Goal: Task Accomplishment & Management: Complete application form

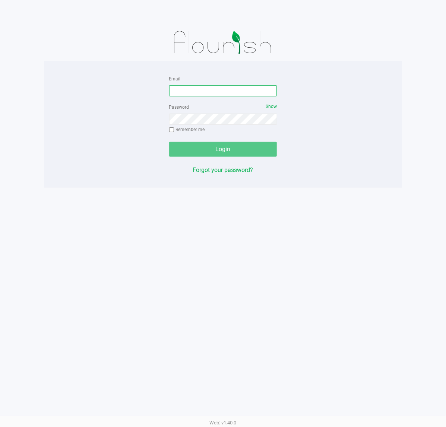
click at [208, 94] on input "Email" at bounding box center [223, 90] width 108 height 11
type input "[EMAIL_ADDRESS][DOMAIN_NAME]"
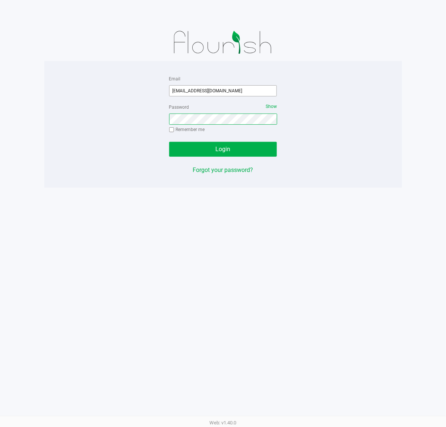
click at [169, 142] on button "Login" at bounding box center [223, 149] width 108 height 15
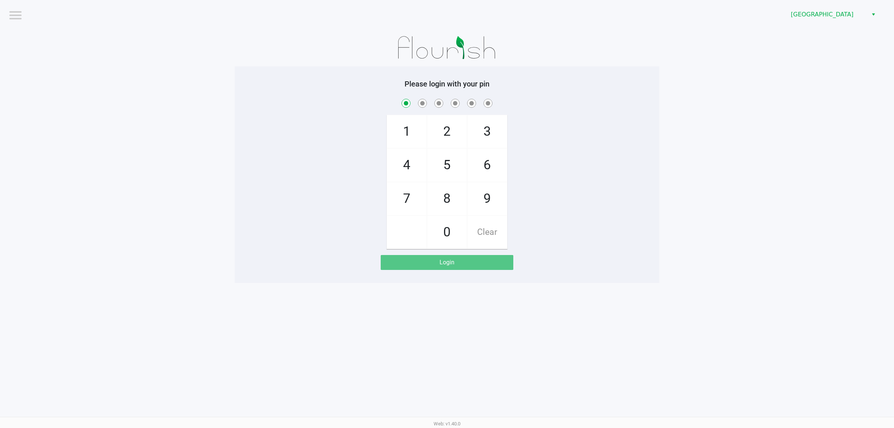
checkbox input "true"
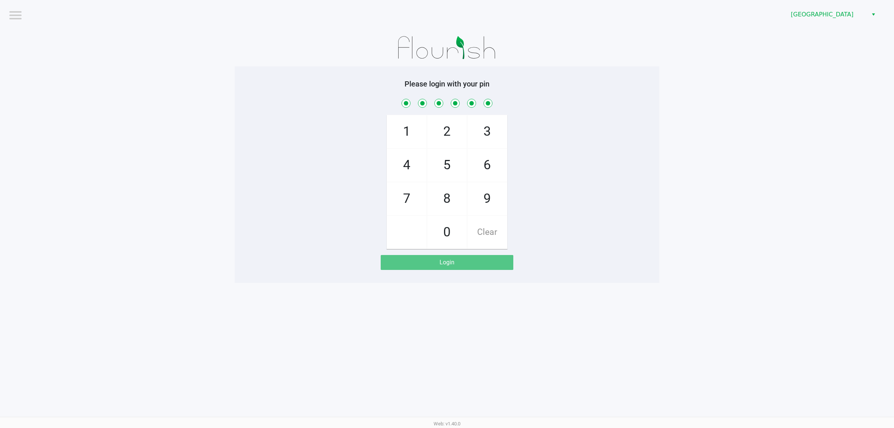
checkbox input "true"
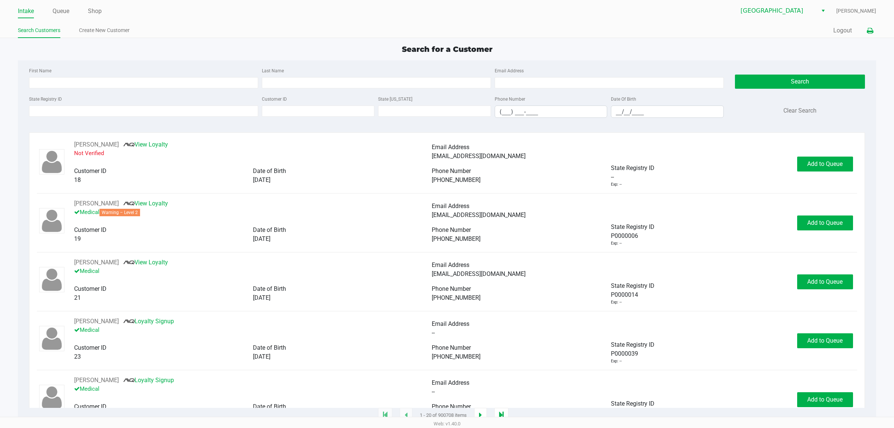
click at [446, 32] on icon at bounding box center [870, 30] width 6 height 5
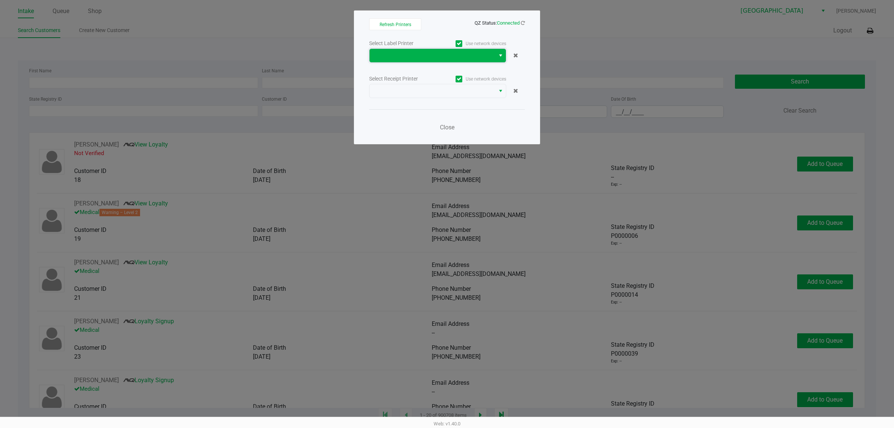
click at [395, 51] on span at bounding box center [432, 55] width 117 height 9
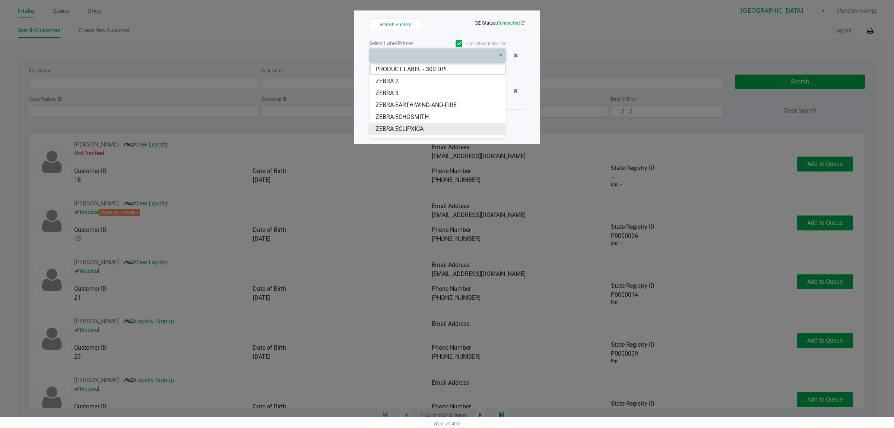
click at [398, 126] on span "ZEBRA-ECLIPXICA" at bounding box center [400, 128] width 48 height 9
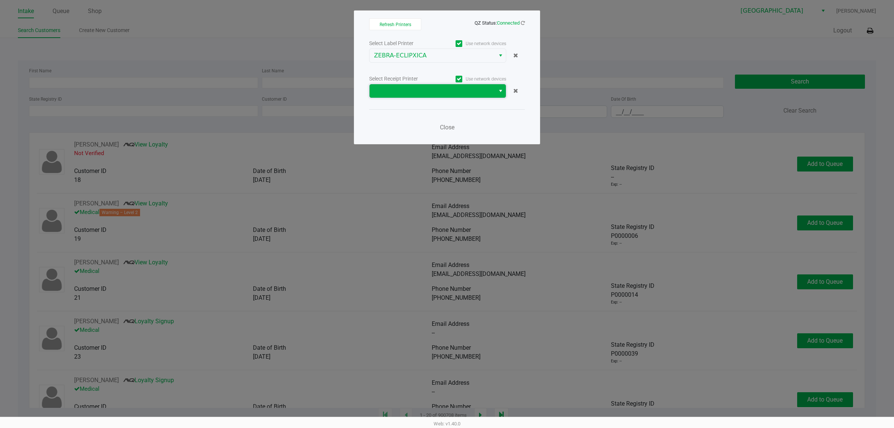
click at [396, 96] on span at bounding box center [433, 90] width 126 height 13
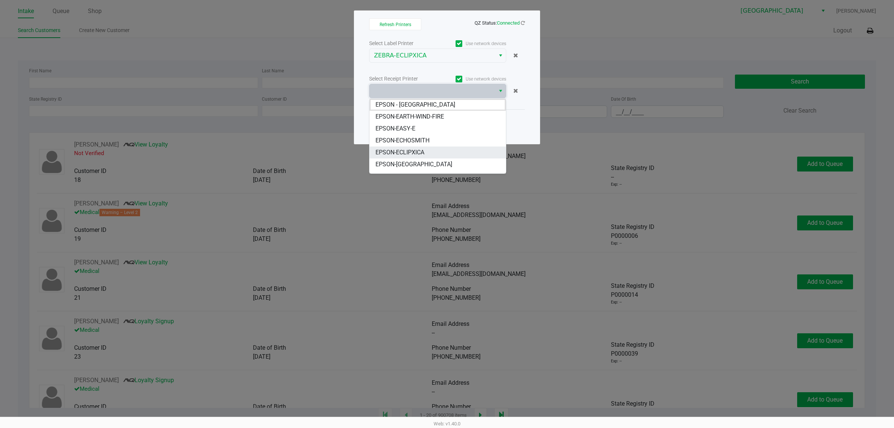
click at [396, 152] on span "EPSON-ECLIPXICA" at bounding box center [400, 152] width 49 height 9
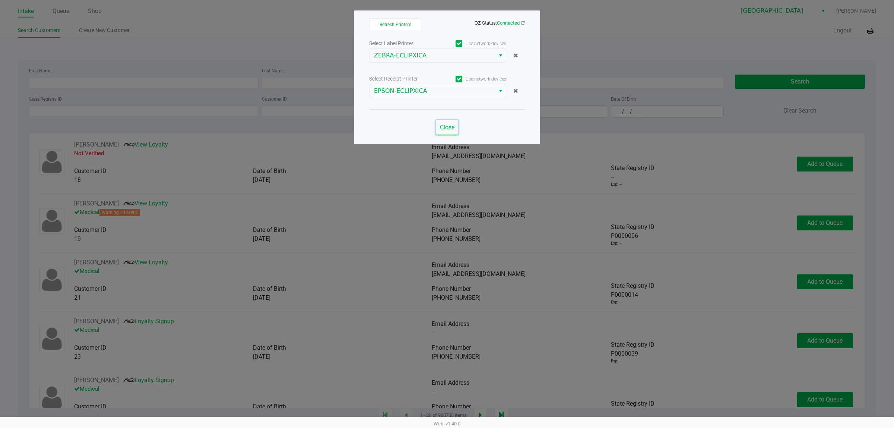
click at [446, 124] on span "Close" at bounding box center [447, 127] width 15 height 7
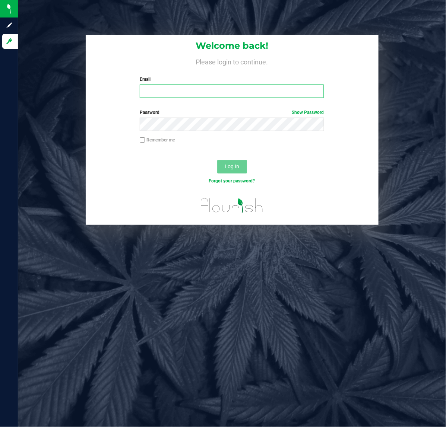
click at [179, 92] on input "Email" at bounding box center [232, 91] width 184 height 13
type input "[EMAIL_ADDRESS][DOMAIN_NAME]"
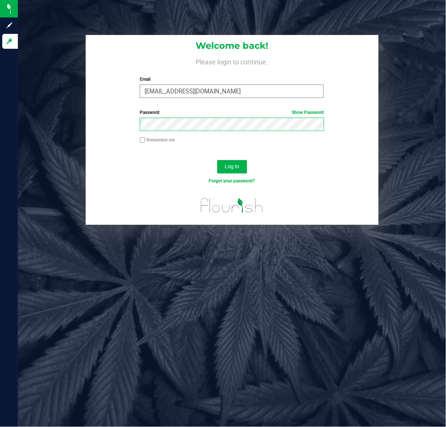
click at [217, 160] on button "Log In" at bounding box center [232, 166] width 30 height 13
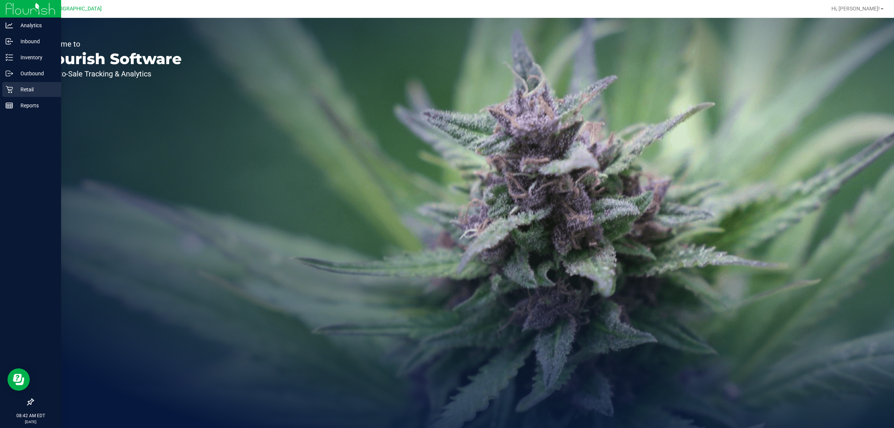
click at [28, 90] on p "Retail" at bounding box center [35, 89] width 45 height 9
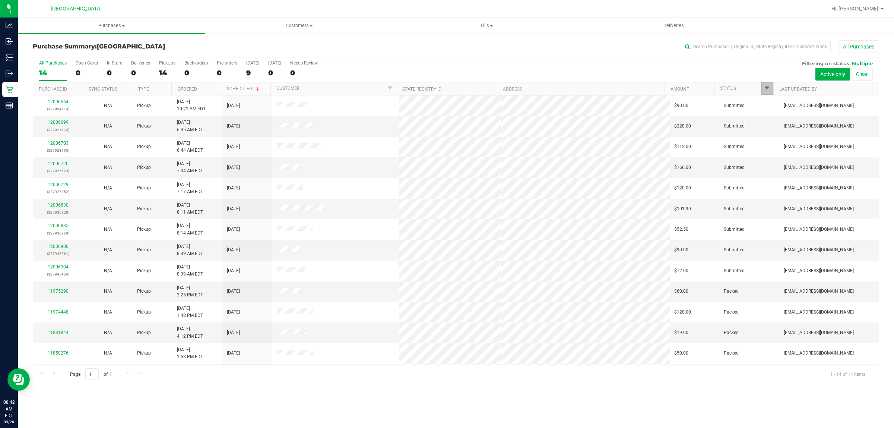
click at [446, 88] on span "Filter" at bounding box center [767, 89] width 6 height 6
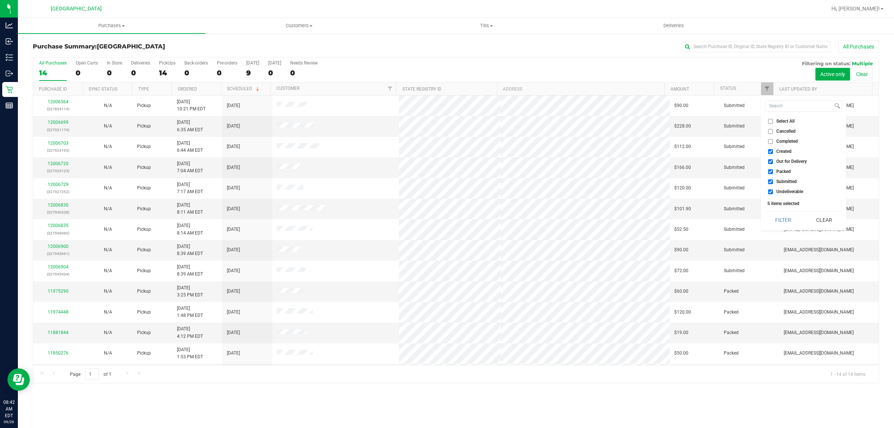
click at [446, 154] on li "Created" at bounding box center [803, 152] width 77 height 8
click at [446, 149] on input "Created" at bounding box center [770, 151] width 5 height 5
checkbox input "false"
click at [446, 160] on input "Out for Delivery" at bounding box center [770, 161] width 5 height 5
checkbox input "false"
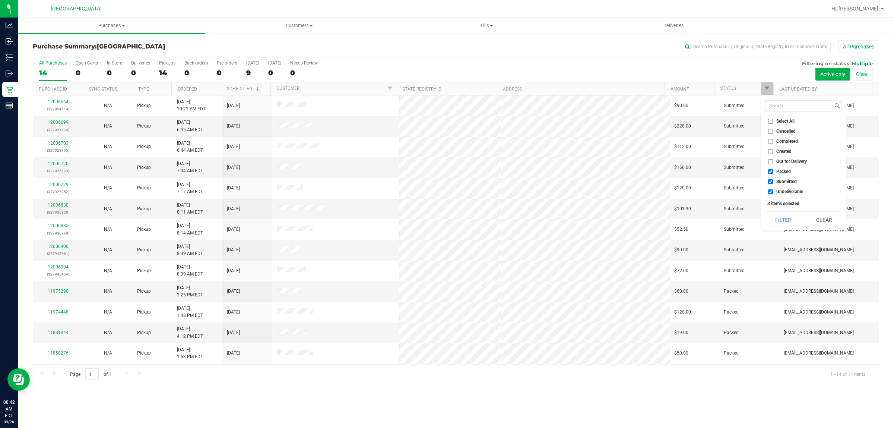
click at [446, 173] on input "Packed" at bounding box center [770, 171] width 5 height 5
checkbox input "false"
click at [446, 193] on input "Undeliverable" at bounding box center [770, 191] width 5 height 5
checkbox input "false"
click at [446, 215] on button "Filter" at bounding box center [783, 220] width 36 height 16
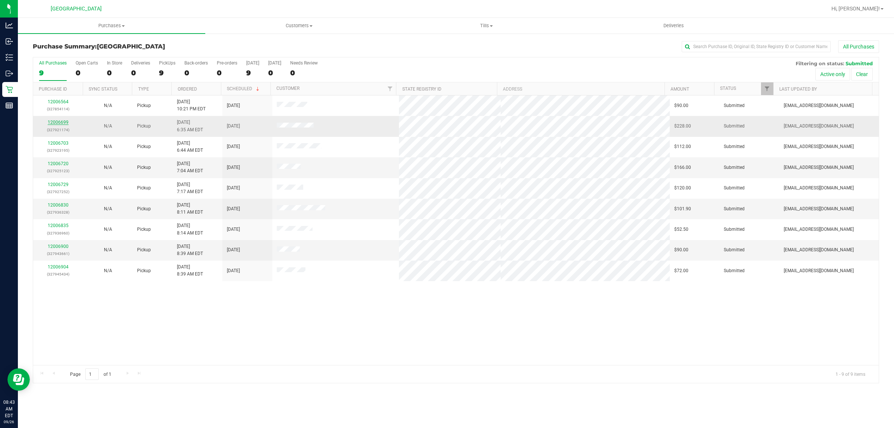
click at [63, 122] on link "12006699" at bounding box center [58, 122] width 21 height 5
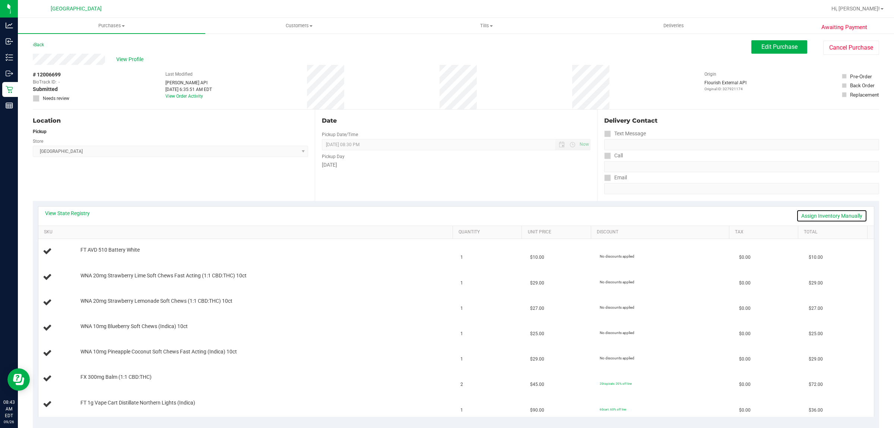
click at [446, 217] on link "Assign Inventory Manually" at bounding box center [832, 215] width 71 height 13
click at [96, 255] on link "Add Package" at bounding box center [93, 254] width 27 height 5
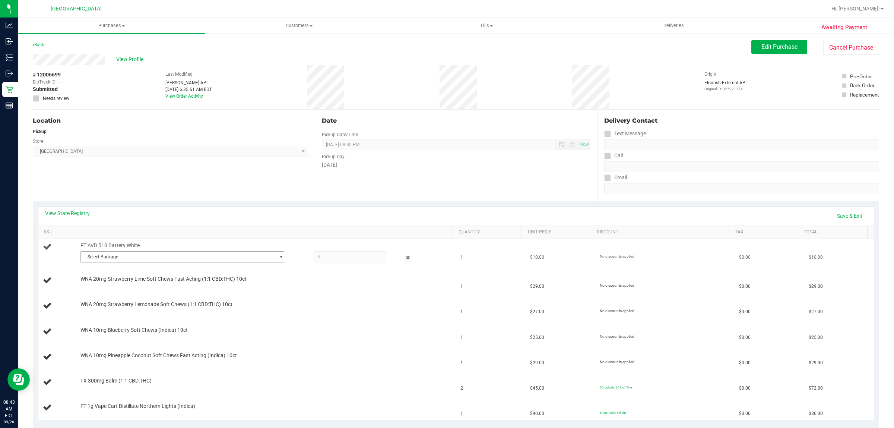
click at [99, 256] on span "Select Package" at bounding box center [178, 256] width 194 height 10
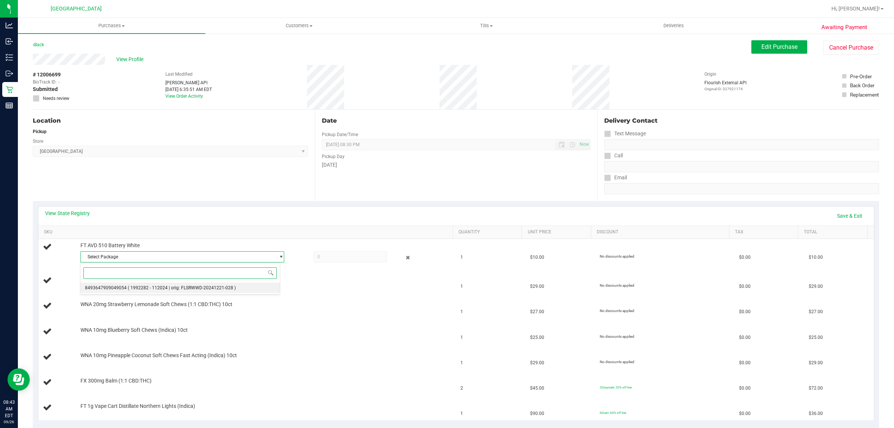
click at [114, 287] on span "8493647909049054" at bounding box center [106, 287] width 42 height 5
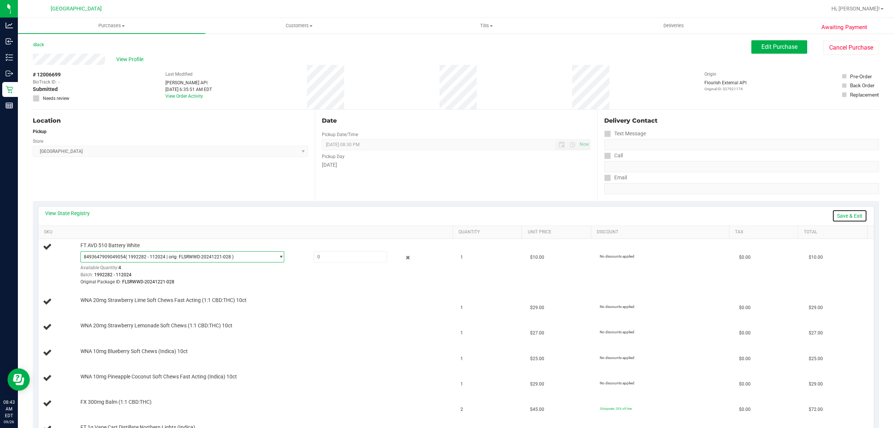
click at [446, 215] on link "Save & Exit" at bounding box center [849, 215] width 35 height 13
click at [226, 174] on div "Location Pickup Store [GEOGRAPHIC_DATA] WC Select Store [PERSON_NAME][GEOGRAPHI…" at bounding box center [174, 155] width 282 height 91
click at [335, 257] on span at bounding box center [351, 256] width 74 height 11
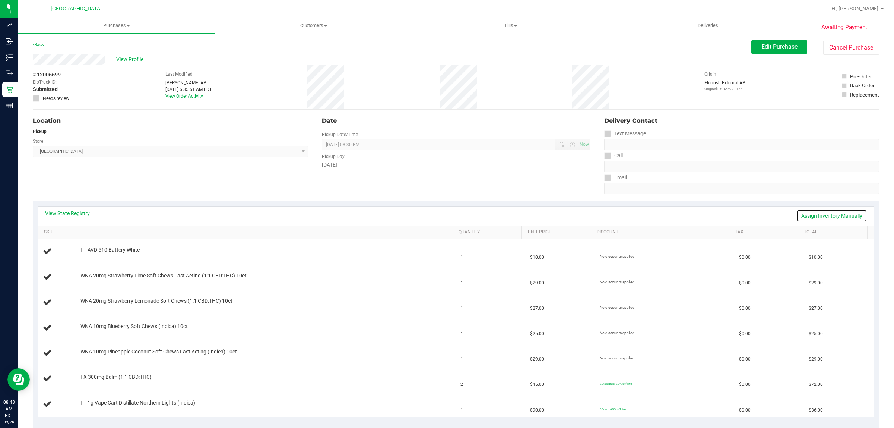
click at [835, 213] on link "Assign Inventory Manually" at bounding box center [832, 215] width 71 height 13
click at [101, 256] on link "Add Package" at bounding box center [93, 254] width 27 height 5
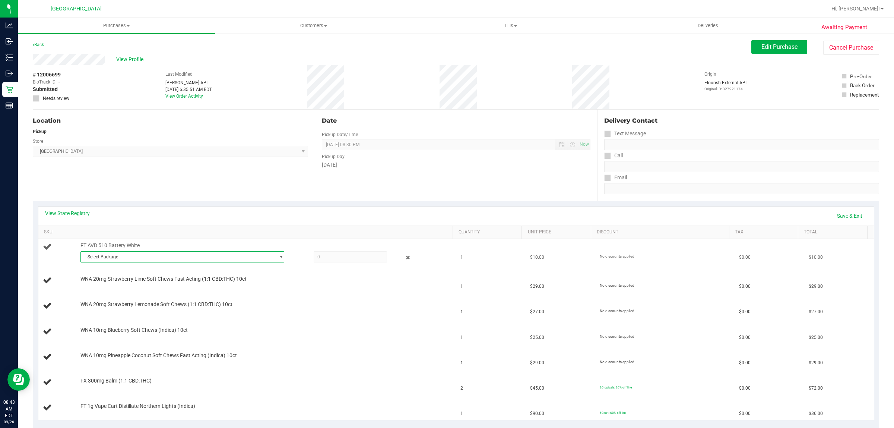
click at [145, 255] on span "Select Package" at bounding box center [178, 256] width 194 height 10
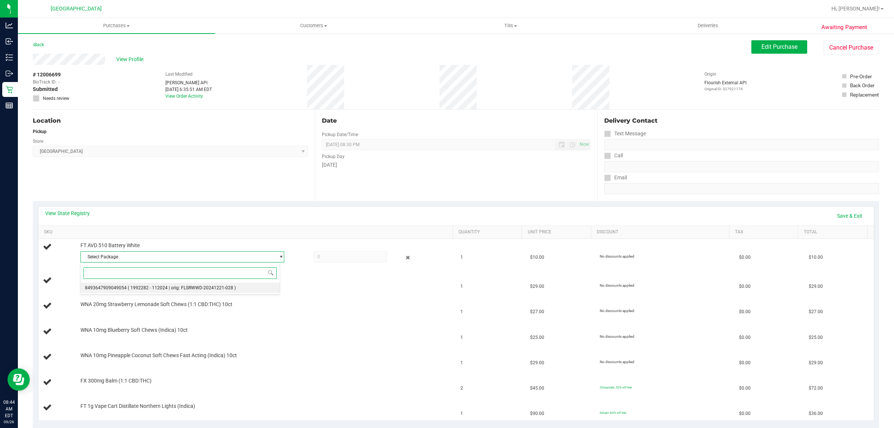
click at [165, 291] on li "8493647909049054 ( 1992282 - 112024 | orig: FLSRWWD-20241221-028 )" at bounding box center [180, 287] width 200 height 10
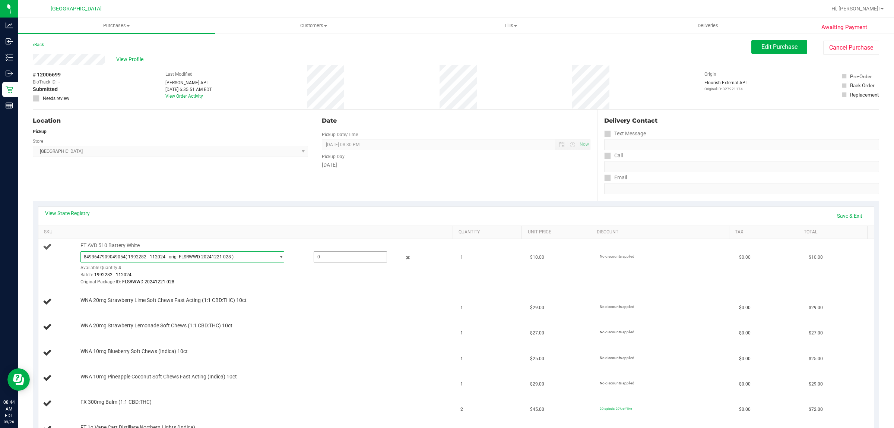
click at [332, 261] on span at bounding box center [351, 256] width 74 height 11
type input "1"
type input "1.0000"
click at [532, 285] on td "$10.00" at bounding box center [561, 264] width 70 height 50
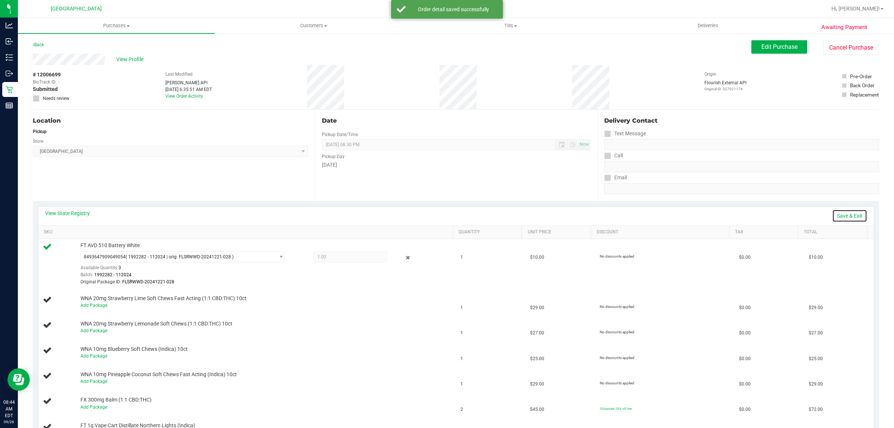
click at [836, 215] on link "Save & Exit" at bounding box center [849, 215] width 35 height 13
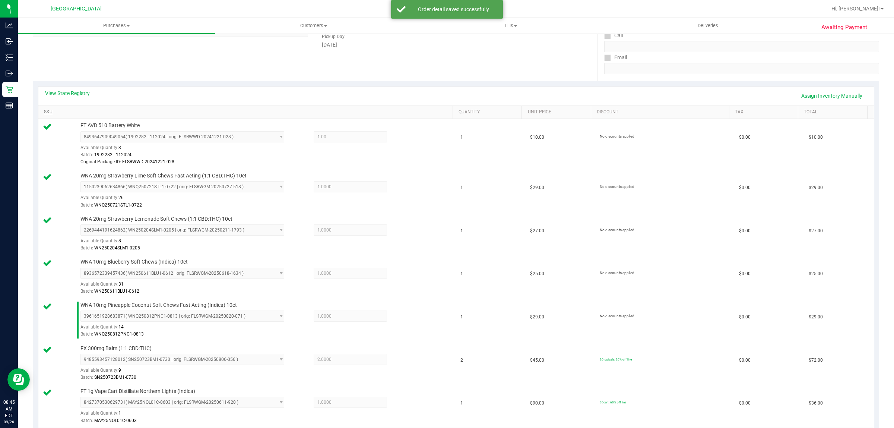
scroll to position [326, 0]
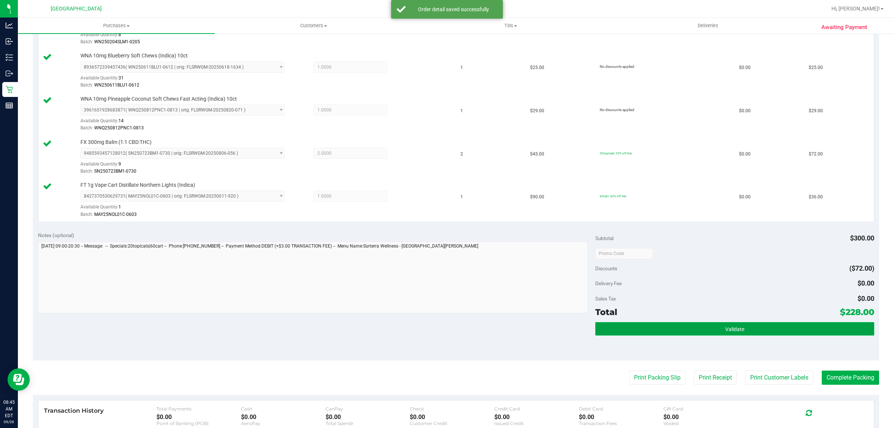
click at [695, 326] on button "Validate" at bounding box center [734, 328] width 279 height 13
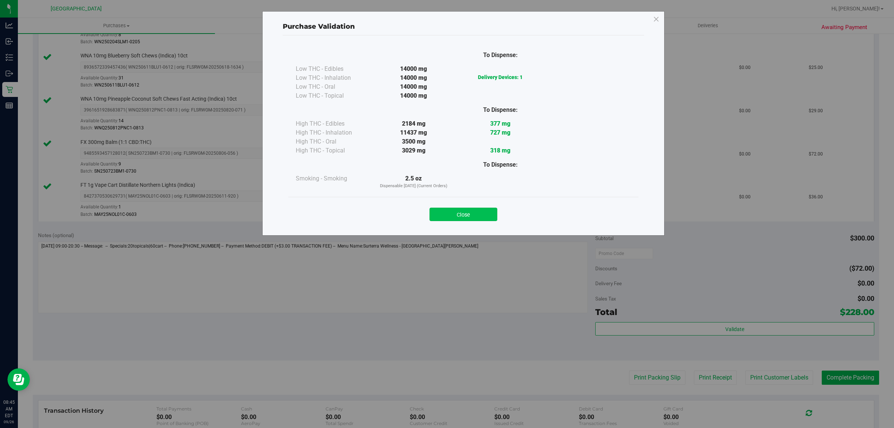
click at [470, 210] on button "Close" at bounding box center [464, 214] width 68 height 13
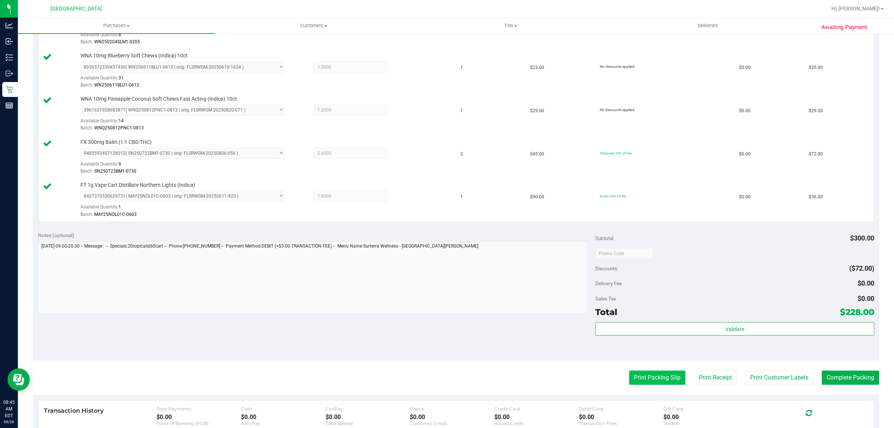
click at [631, 382] on button "Print Packing Slip" at bounding box center [657, 377] width 56 height 14
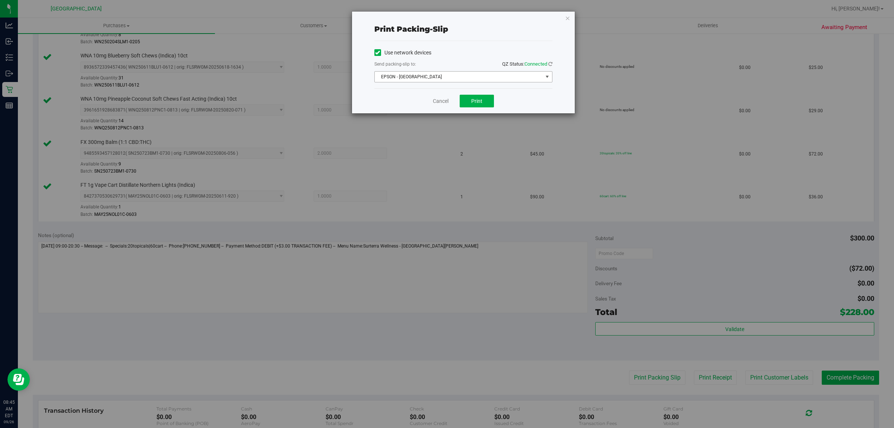
click at [442, 81] on span "EPSON - EAST-TIMOR" at bounding box center [459, 77] width 168 height 10
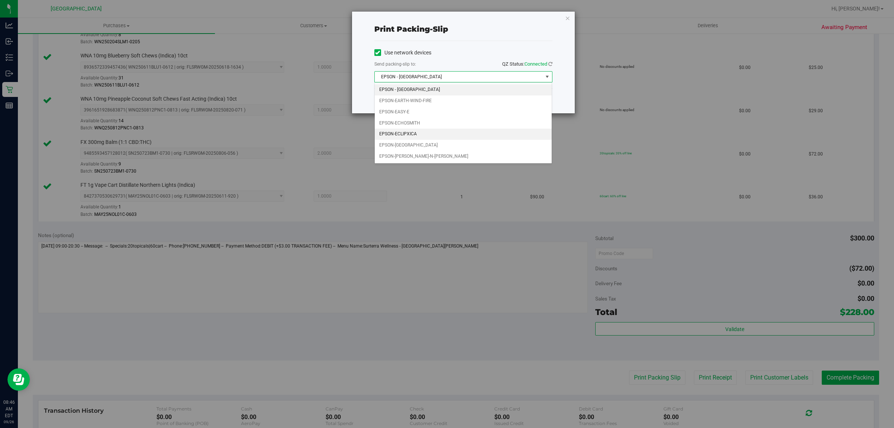
click at [419, 132] on li "EPSON-ECLIPXICA" at bounding box center [463, 134] width 177 height 11
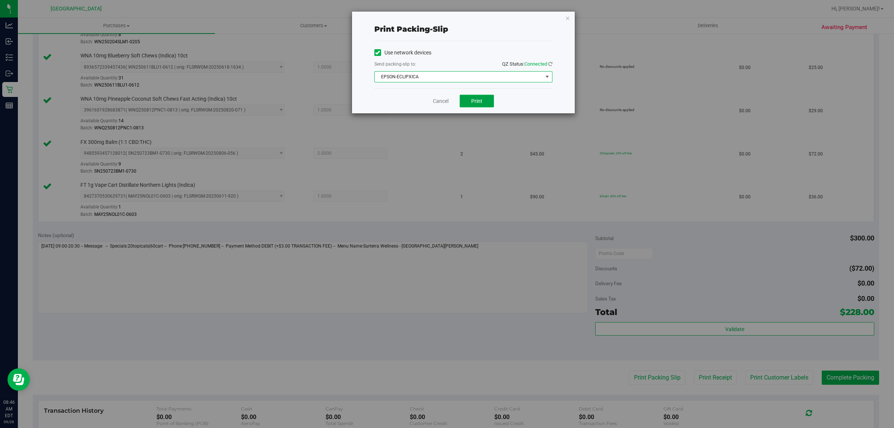
click at [476, 99] on span "Print" at bounding box center [476, 101] width 11 height 6
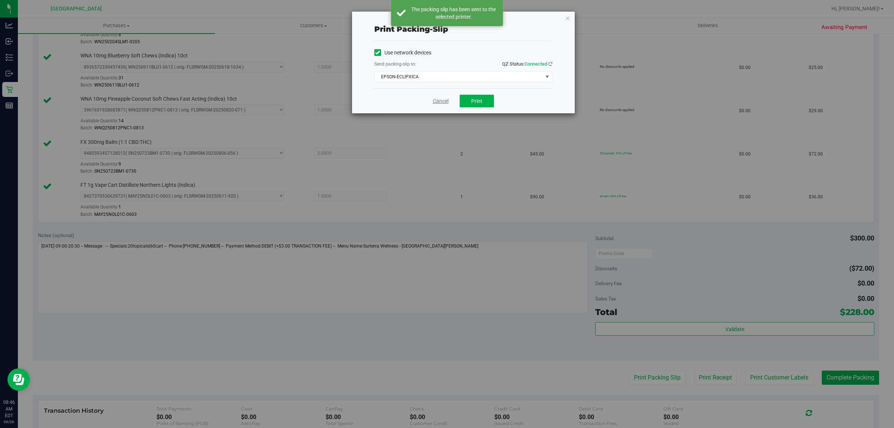
click at [438, 104] on link "Cancel" at bounding box center [441, 101] width 16 height 8
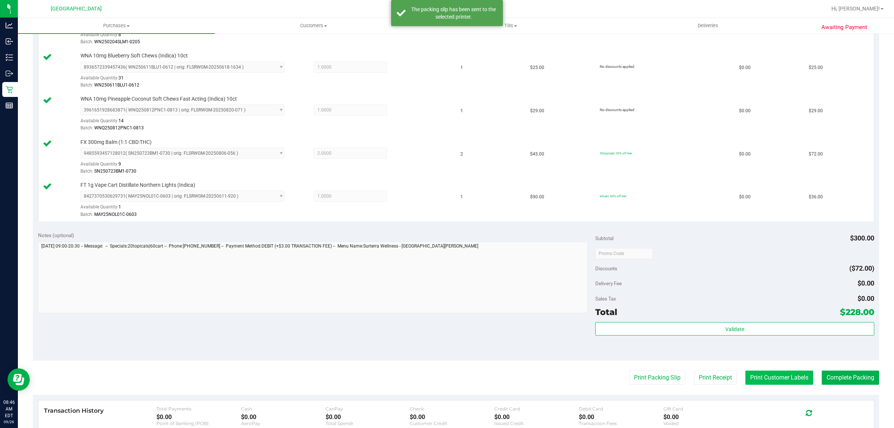
click at [777, 376] on button "Print Customer Labels" at bounding box center [779, 377] width 68 height 14
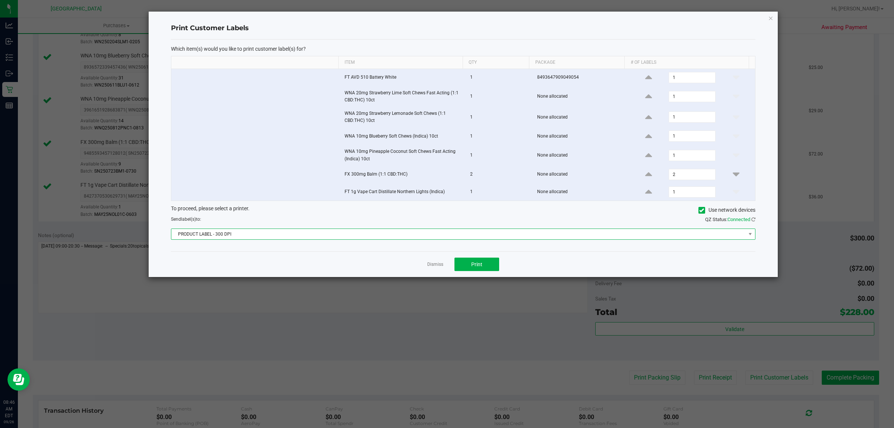
click at [300, 234] on span "PRODUCT LABEL - 300 DPI" at bounding box center [458, 234] width 574 height 10
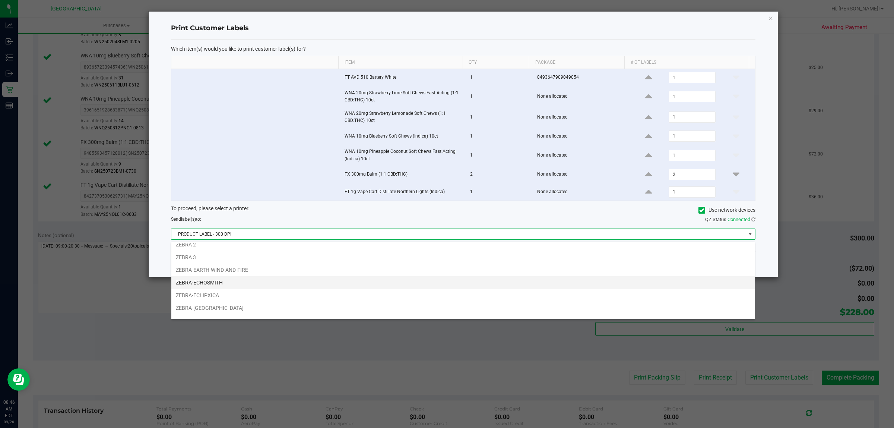
scroll to position [28, 0]
click at [215, 288] on li "ZEBRA-ECLIPXICA" at bounding box center [462, 286] width 583 height 13
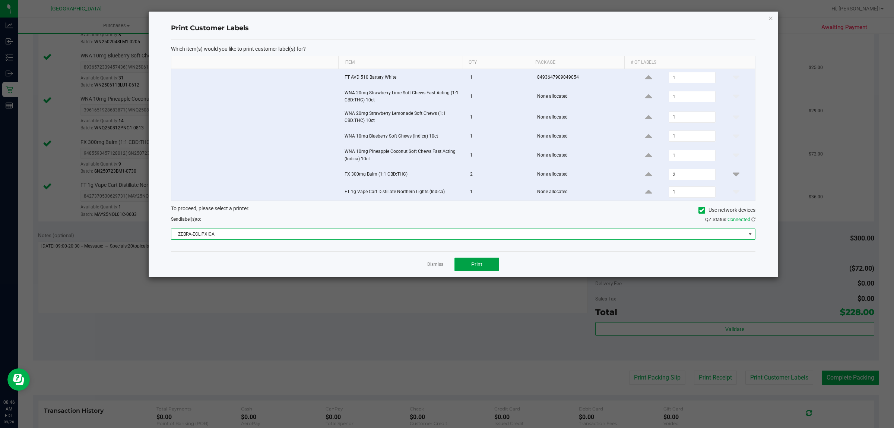
click at [484, 265] on button "Print" at bounding box center [477, 263] width 45 height 13
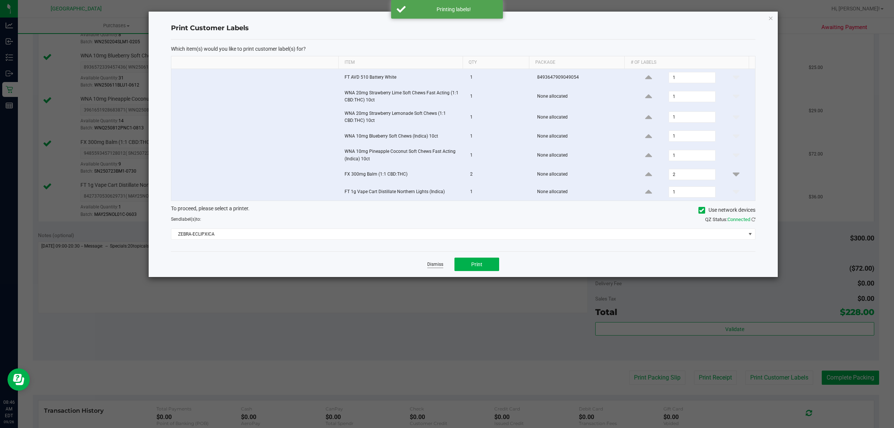
click at [437, 266] on link "Dismiss" at bounding box center [435, 264] width 16 height 6
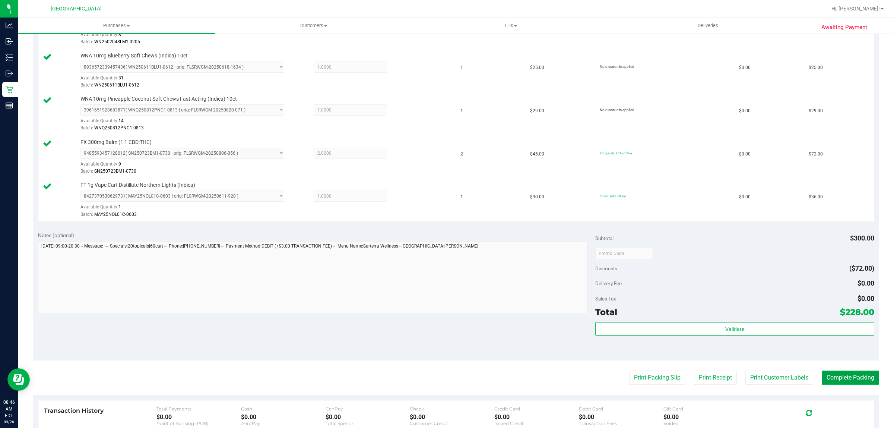
drag, startPoint x: 859, startPoint y: 379, endPoint x: 854, endPoint y: 376, distance: 5.3
click at [858, 379] on button "Complete Packing" at bounding box center [850, 377] width 57 height 14
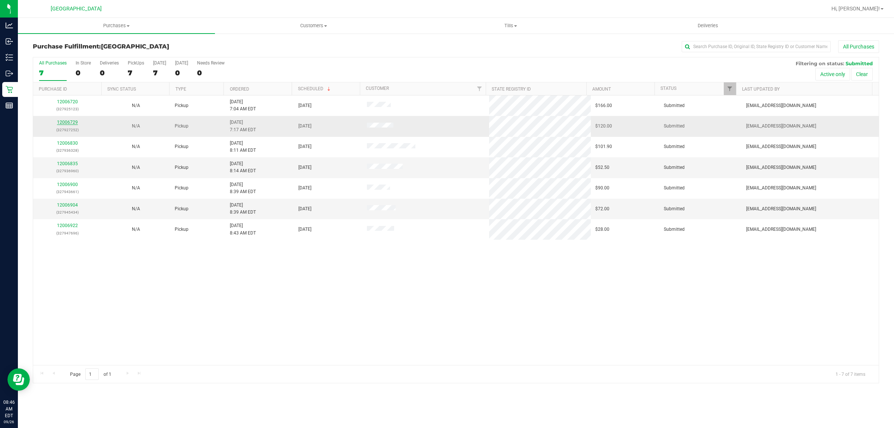
click at [72, 122] on link "12006729" at bounding box center [67, 122] width 21 height 5
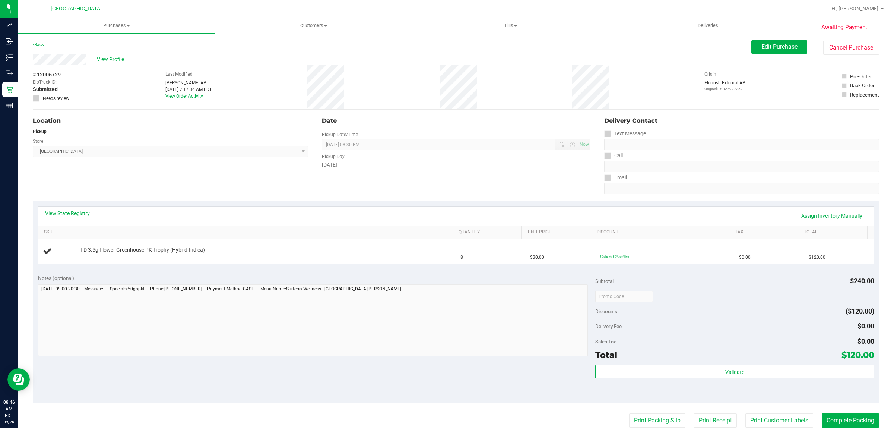
click at [79, 213] on link "View State Registry" at bounding box center [67, 212] width 45 height 7
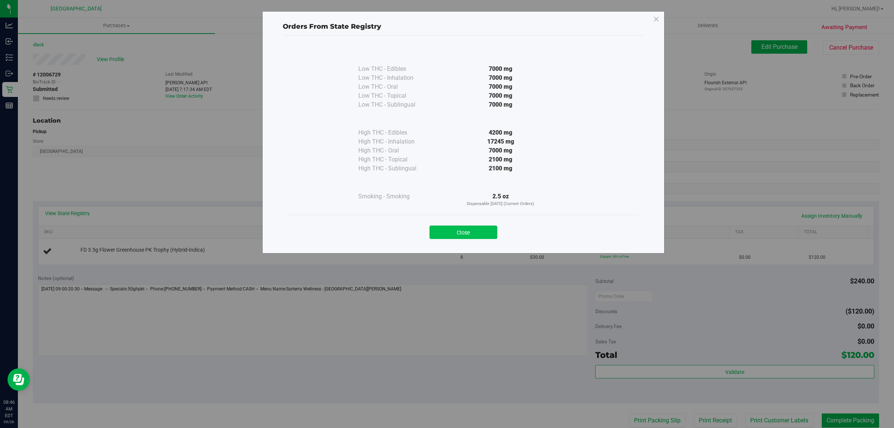
click at [469, 235] on button "Close" at bounding box center [464, 231] width 68 height 13
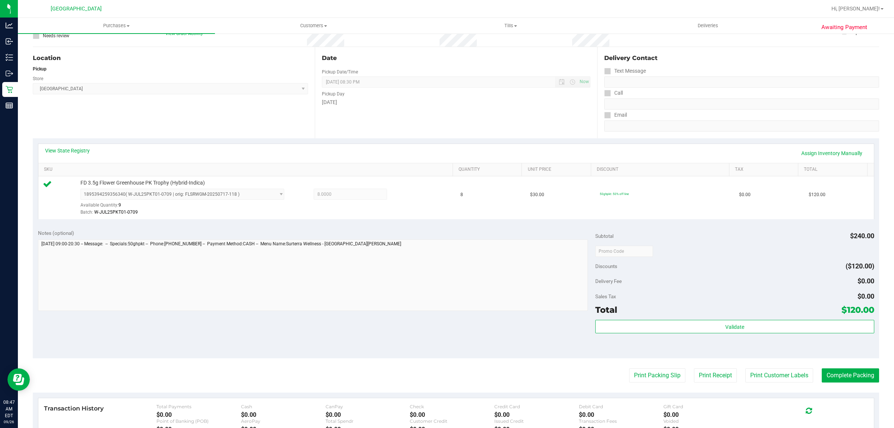
scroll to position [181, 0]
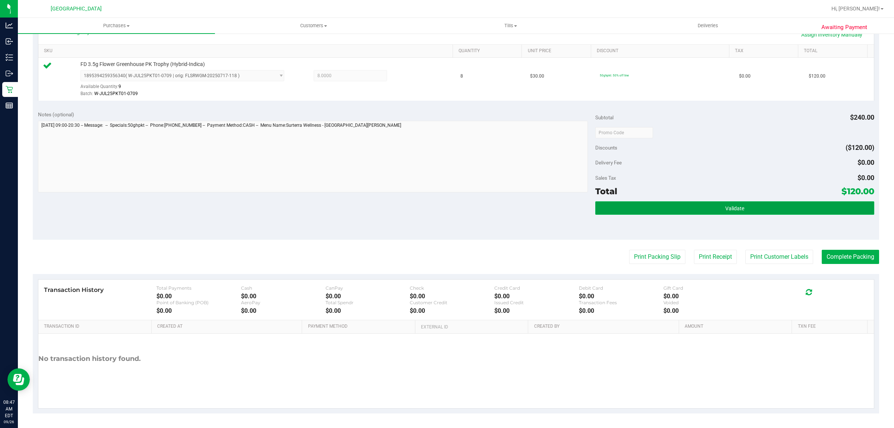
click at [626, 205] on button "Validate" at bounding box center [734, 207] width 279 height 13
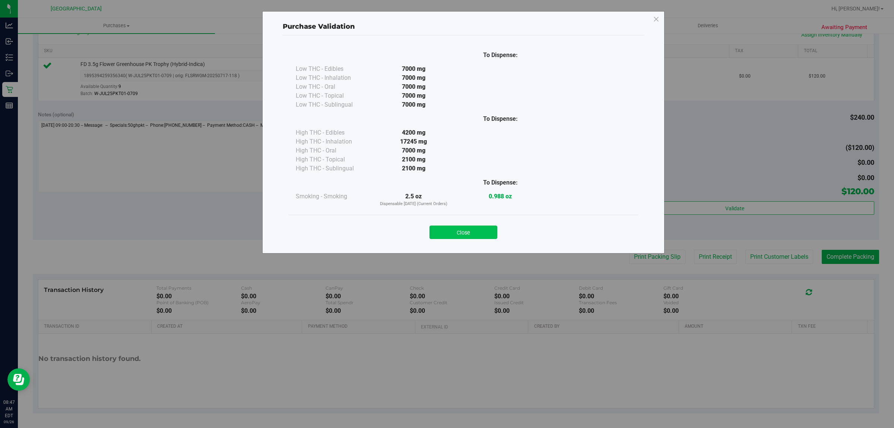
click at [490, 233] on button "Close" at bounding box center [464, 231] width 68 height 13
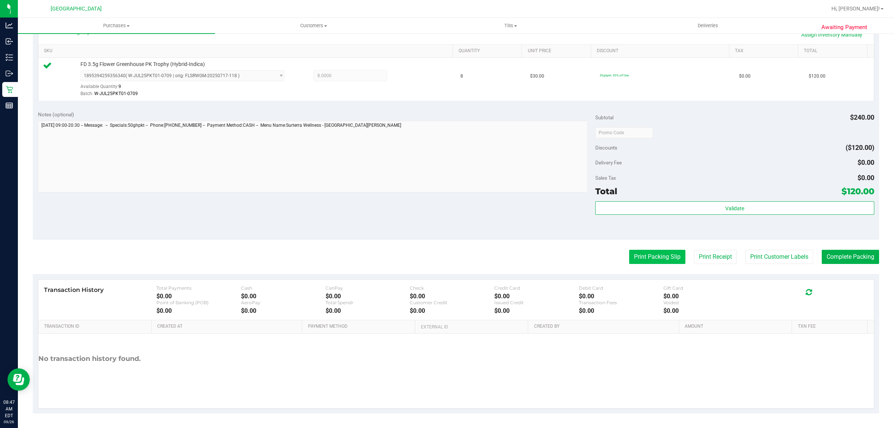
click at [664, 251] on button "Print Packing Slip" at bounding box center [657, 257] width 56 height 14
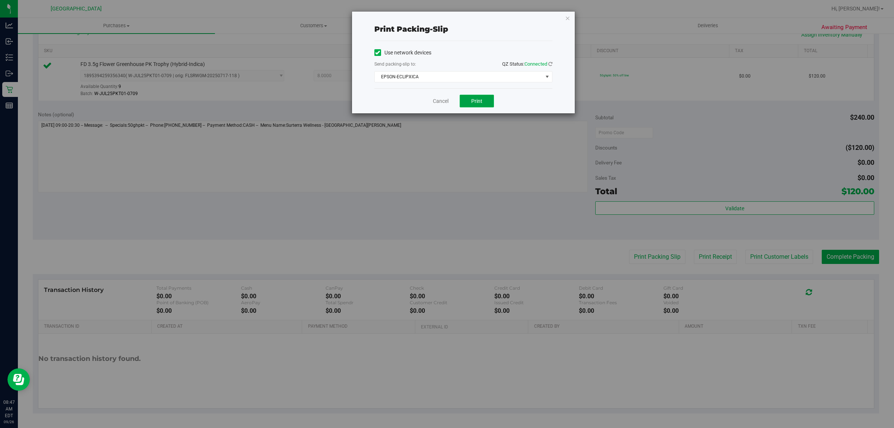
click at [465, 99] on button "Print" at bounding box center [477, 101] width 34 height 13
click at [444, 105] on link "Cancel" at bounding box center [441, 101] width 16 height 8
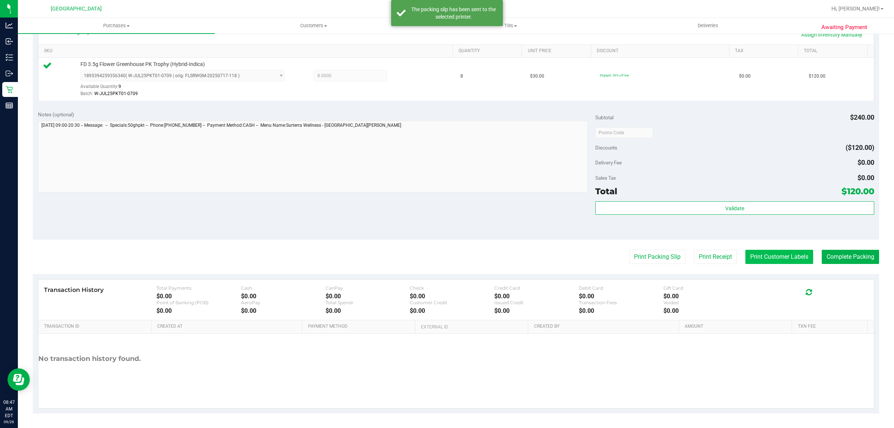
click at [756, 256] on button "Print Customer Labels" at bounding box center [779, 257] width 68 height 14
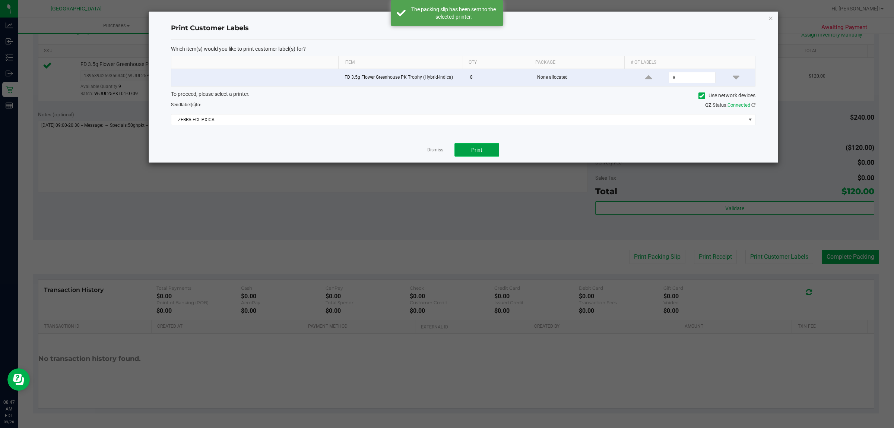
click at [483, 146] on button "Print" at bounding box center [477, 149] width 45 height 13
click at [434, 151] on link "Dismiss" at bounding box center [435, 150] width 16 height 6
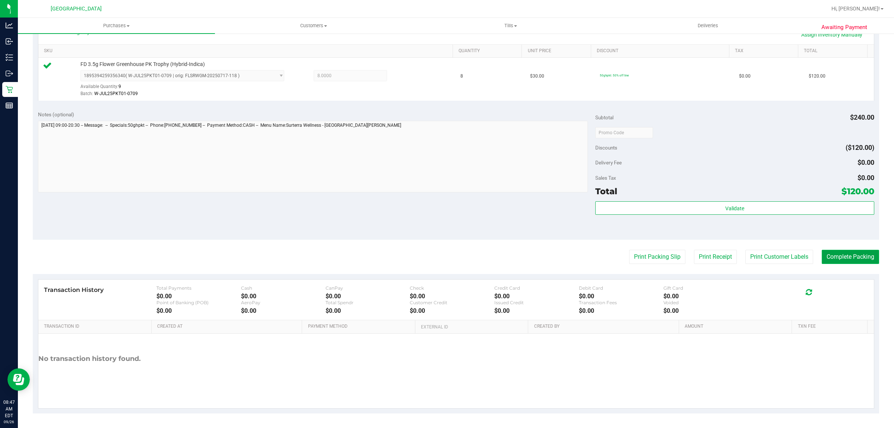
drag, startPoint x: 850, startPoint y: 259, endPoint x: 843, endPoint y: 256, distance: 7.8
click at [850, 259] on button "Complete Packing" at bounding box center [850, 257] width 57 height 14
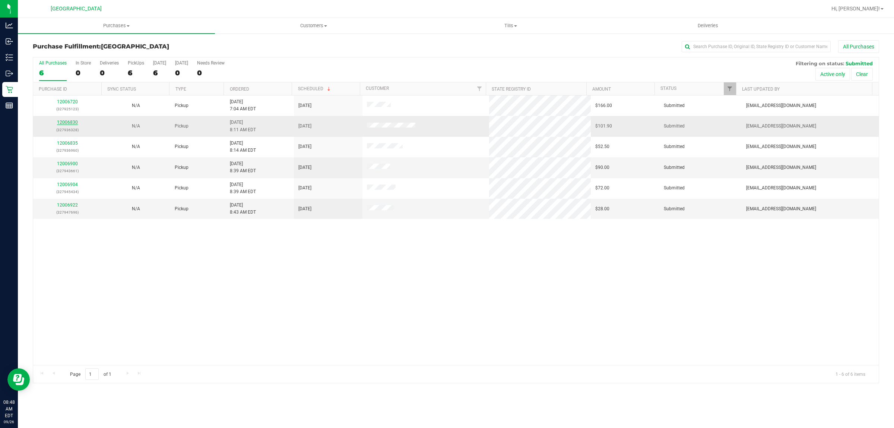
click at [69, 124] on link "12006830" at bounding box center [67, 122] width 21 height 5
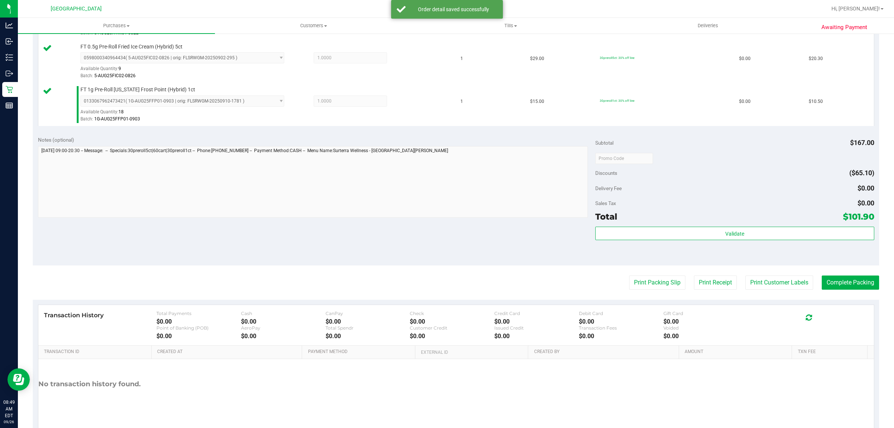
scroll to position [373, 0]
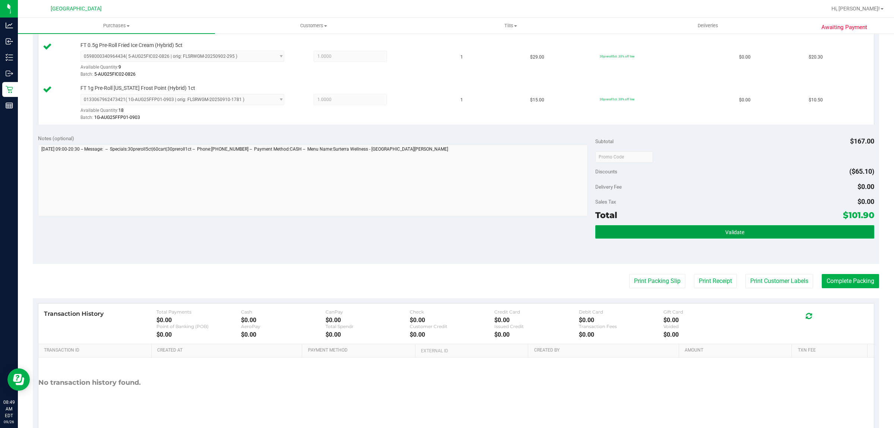
click at [756, 237] on button "Validate" at bounding box center [734, 231] width 279 height 13
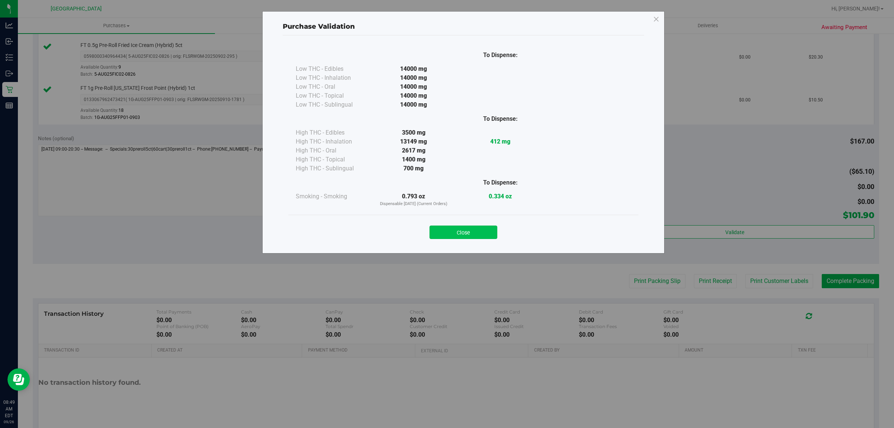
click at [482, 238] on button "Close" at bounding box center [464, 231] width 68 height 13
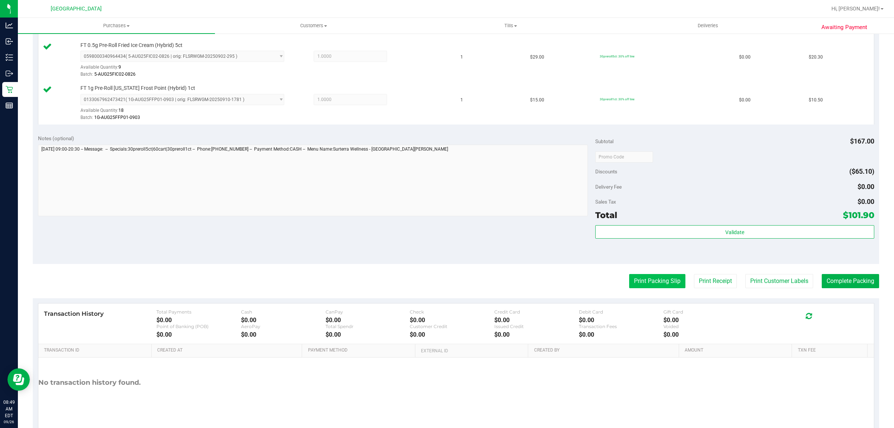
click at [644, 284] on button "Print Packing Slip" at bounding box center [657, 281] width 56 height 14
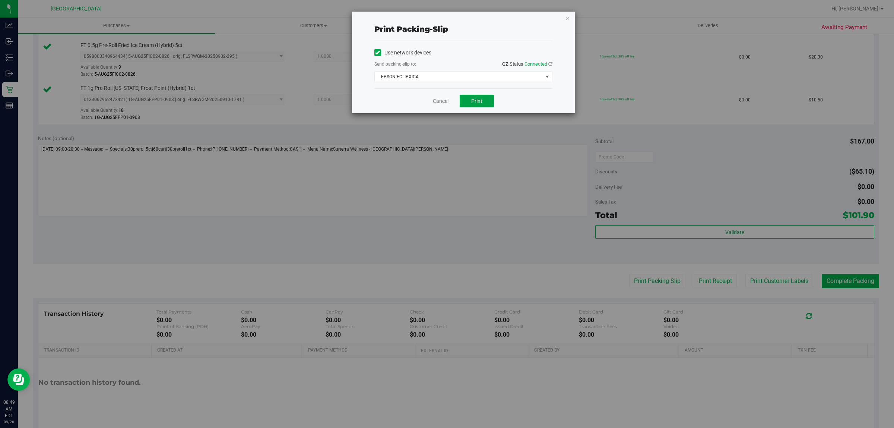
click at [485, 99] on button "Print" at bounding box center [477, 101] width 34 height 13
click at [441, 103] on link "Cancel" at bounding box center [441, 101] width 16 height 8
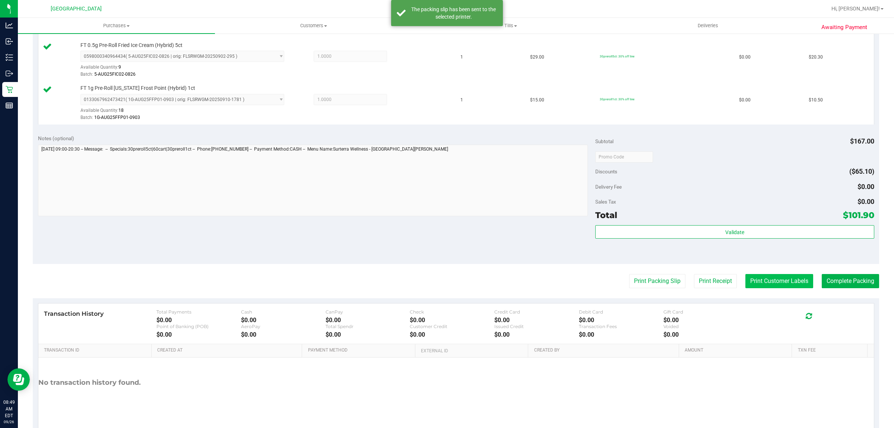
click at [767, 284] on button "Print Customer Labels" at bounding box center [779, 281] width 68 height 14
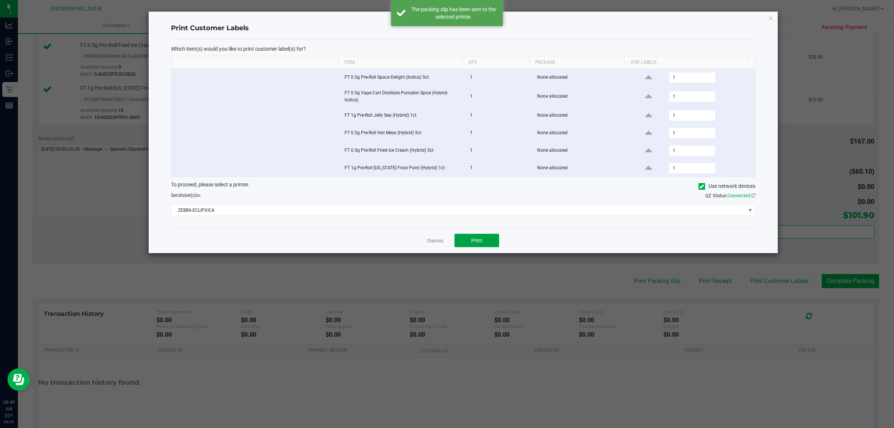
click at [482, 237] on button "Print" at bounding box center [477, 240] width 45 height 13
click at [438, 241] on link "Dismiss" at bounding box center [435, 241] width 16 height 6
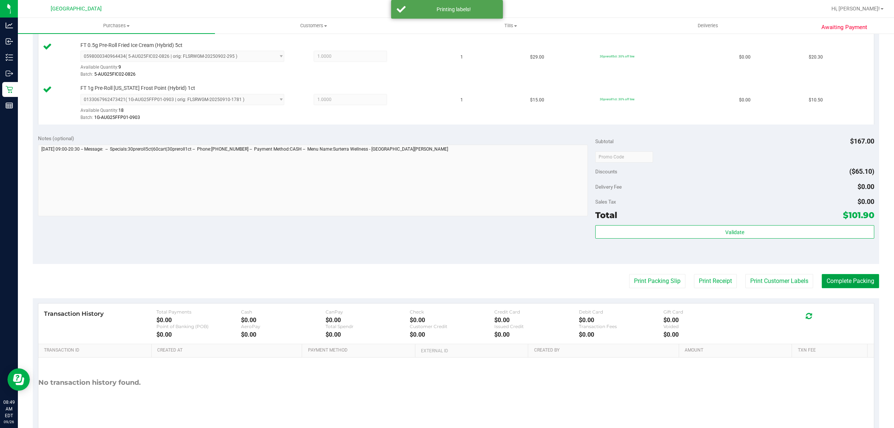
click at [852, 285] on button "Complete Packing" at bounding box center [850, 281] width 57 height 14
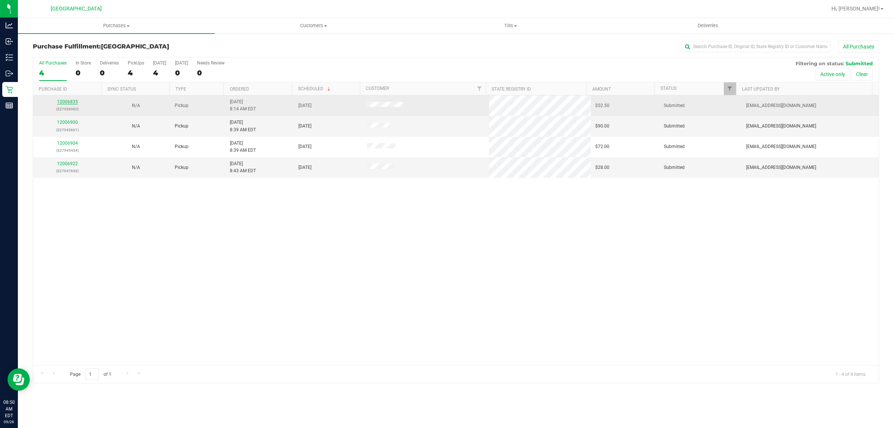
click at [74, 101] on link "12006835" at bounding box center [67, 101] width 21 height 5
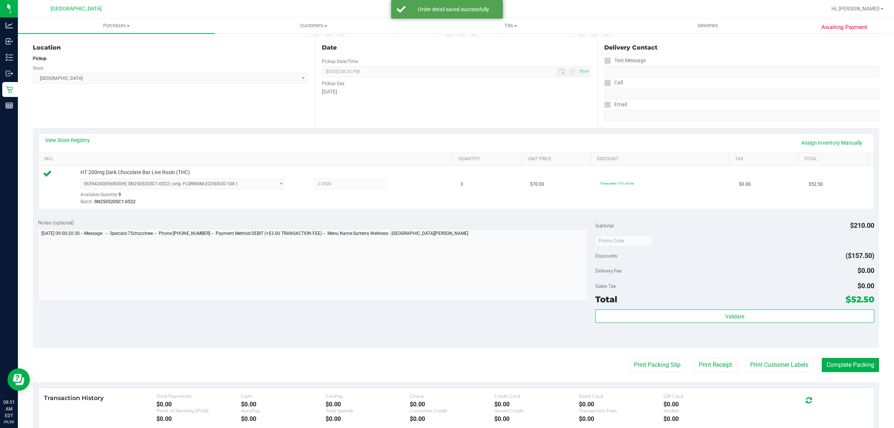
scroll to position [181, 0]
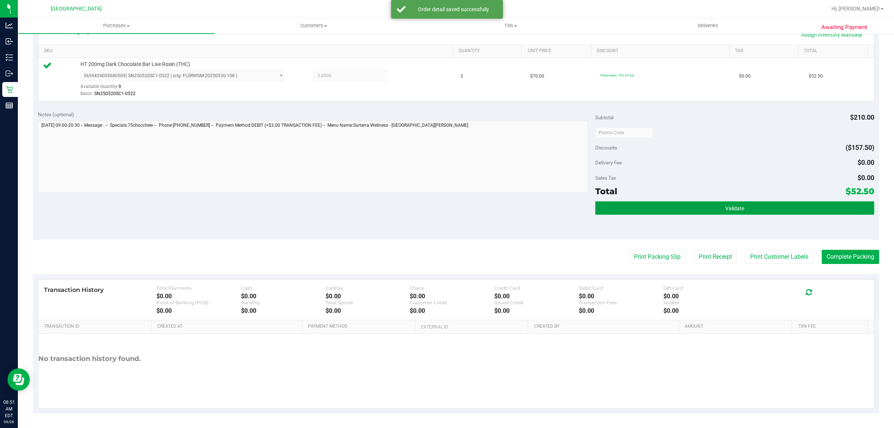
click at [641, 209] on button "Validate" at bounding box center [734, 207] width 279 height 13
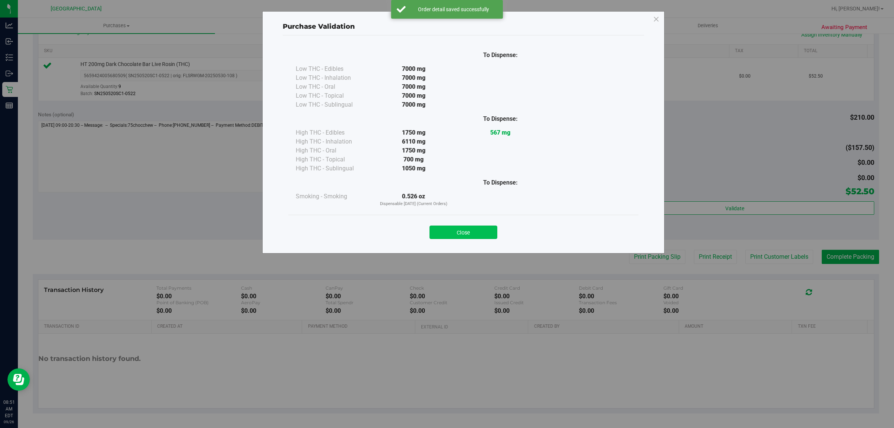
click at [475, 235] on button "Close" at bounding box center [464, 231] width 68 height 13
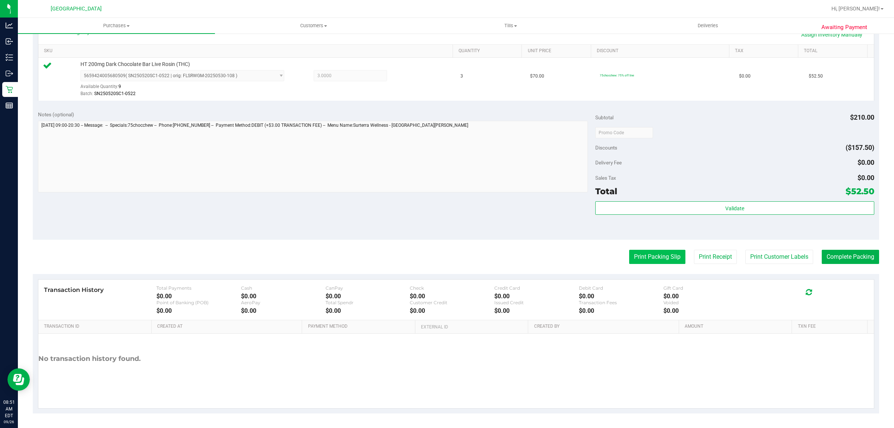
click at [654, 258] on button "Print Packing Slip" at bounding box center [657, 257] width 56 height 14
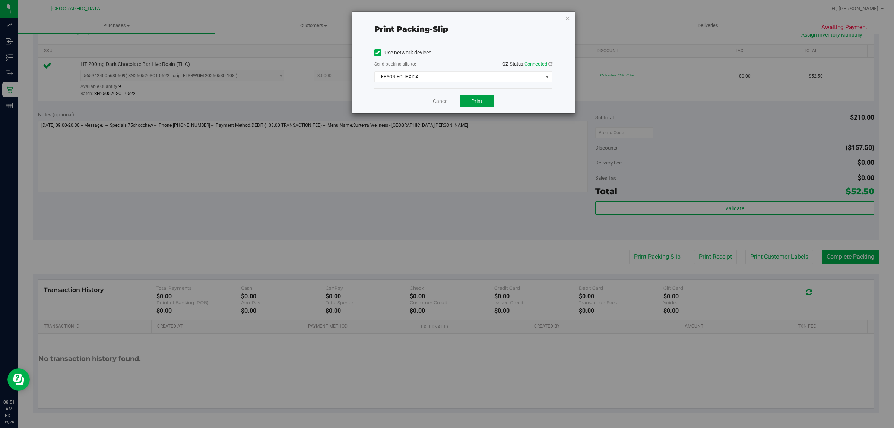
click at [472, 97] on button "Print" at bounding box center [477, 101] width 34 height 13
click at [444, 104] on link "Cancel" at bounding box center [441, 101] width 16 height 8
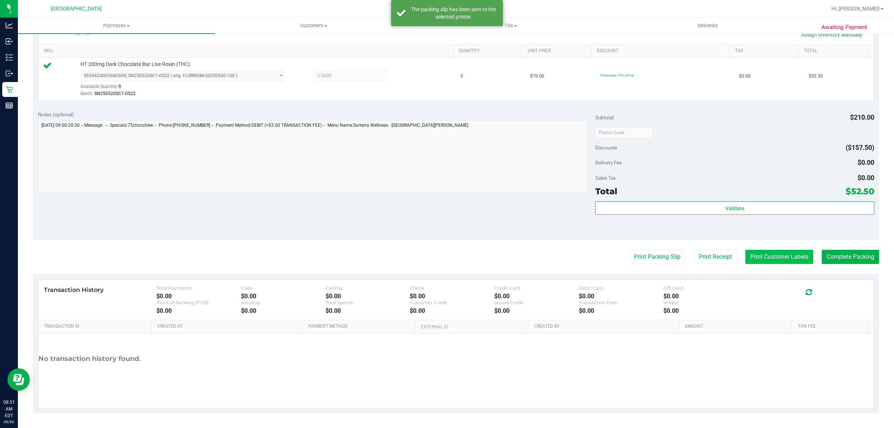
click at [757, 259] on button "Print Customer Labels" at bounding box center [779, 257] width 68 height 14
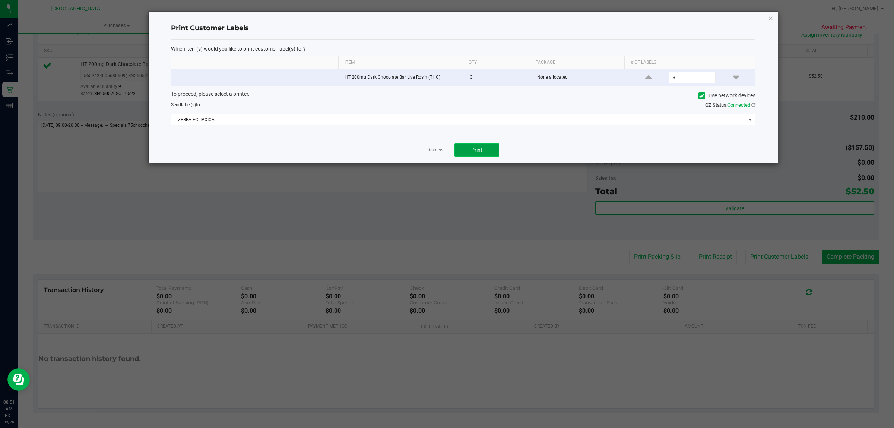
click at [475, 150] on span "Print" at bounding box center [476, 150] width 11 height 6
click at [432, 152] on link "Dismiss" at bounding box center [435, 150] width 16 height 6
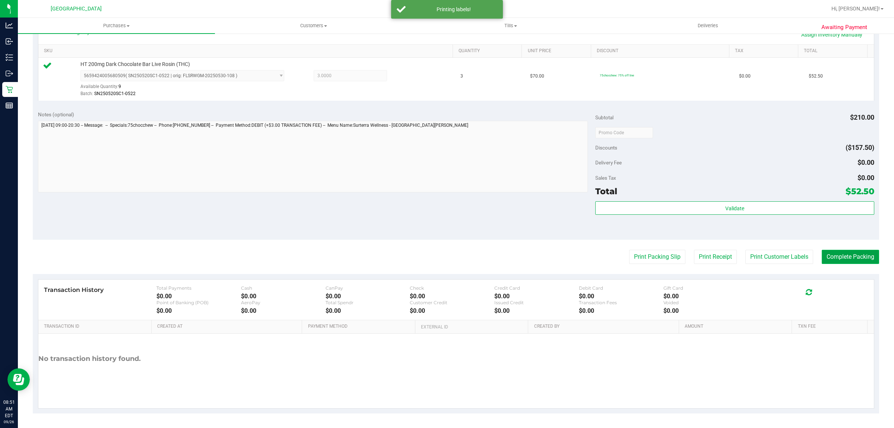
click at [822, 257] on button "Complete Packing" at bounding box center [850, 257] width 57 height 14
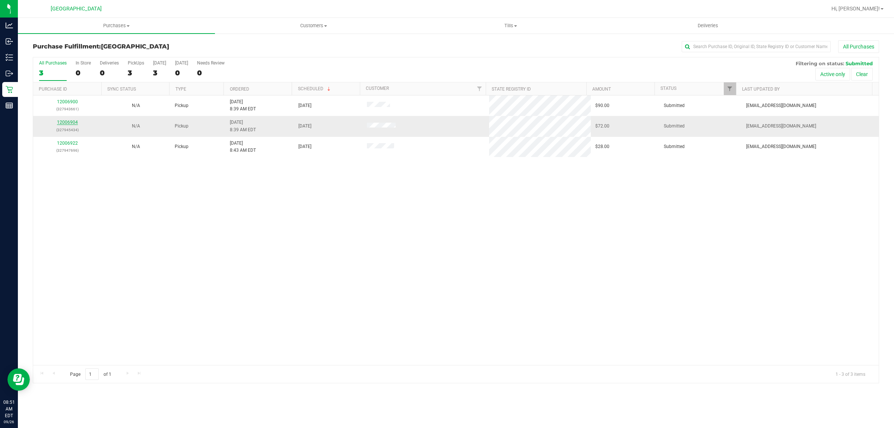
click at [76, 122] on link "12006904" at bounding box center [67, 122] width 21 height 5
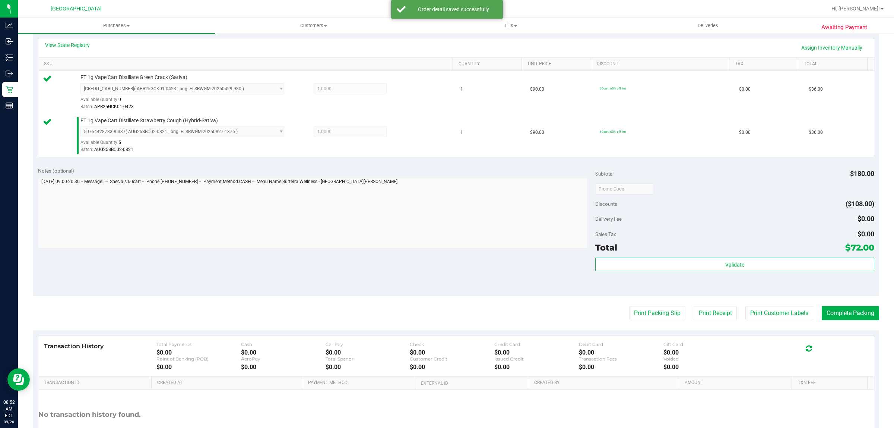
scroll to position [186, 0]
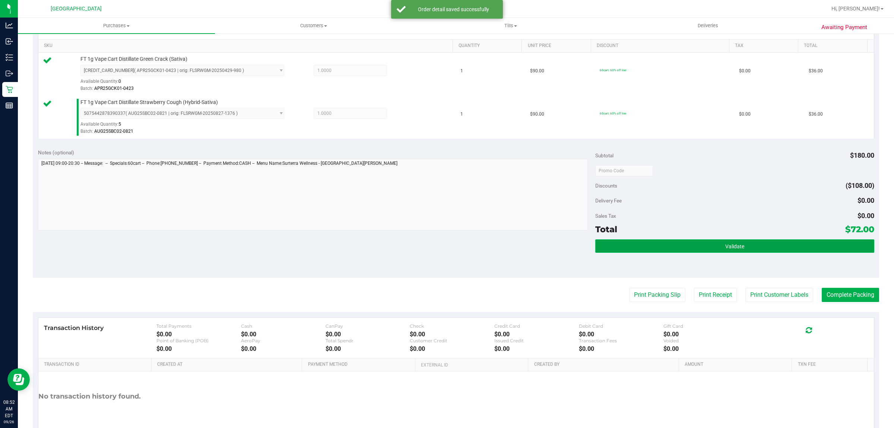
click at [720, 251] on button "Validate" at bounding box center [734, 245] width 279 height 13
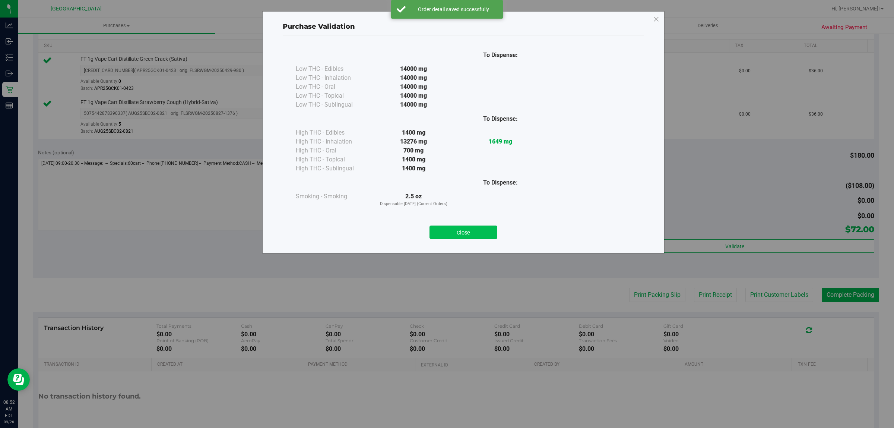
click at [482, 233] on button "Close" at bounding box center [464, 231] width 68 height 13
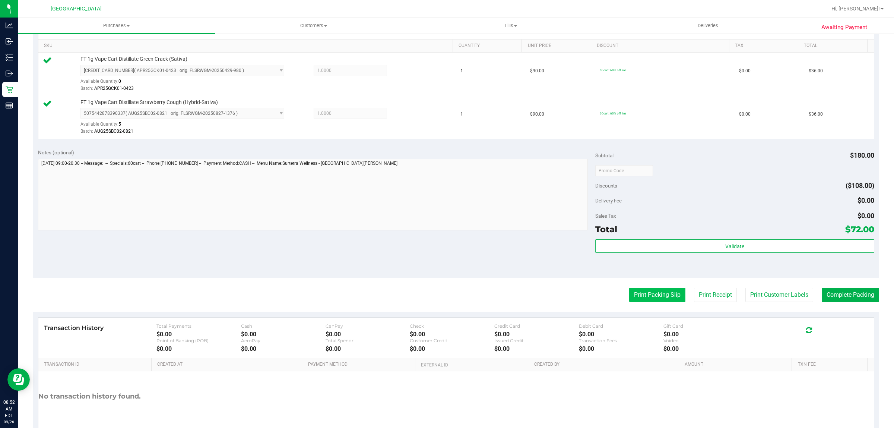
click at [643, 300] on button "Print Packing Slip" at bounding box center [657, 295] width 56 height 14
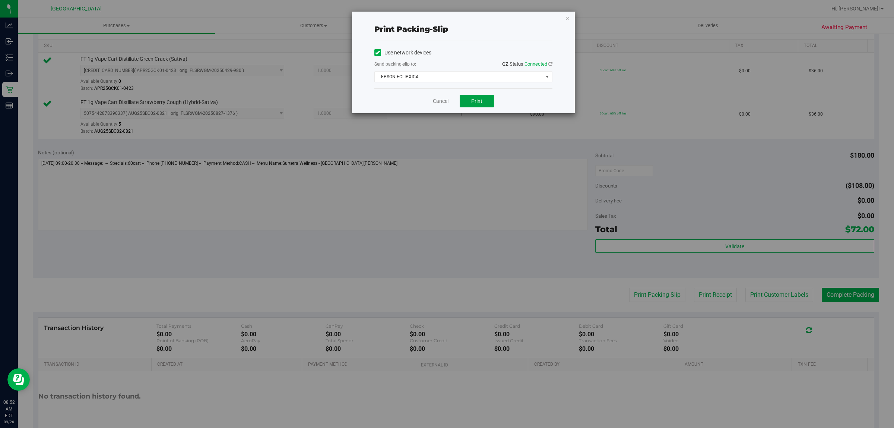
click at [484, 107] on button "Print" at bounding box center [477, 101] width 34 height 13
click at [442, 104] on link "Cancel" at bounding box center [441, 101] width 16 height 8
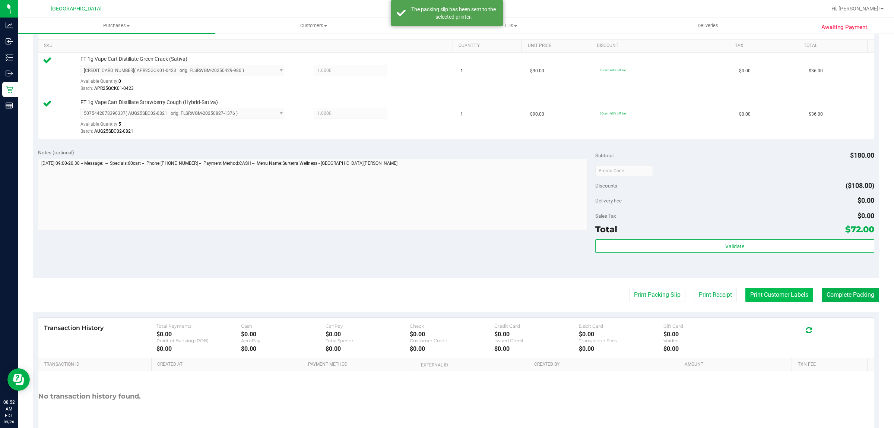
click at [764, 299] on button "Print Customer Labels" at bounding box center [779, 295] width 68 height 14
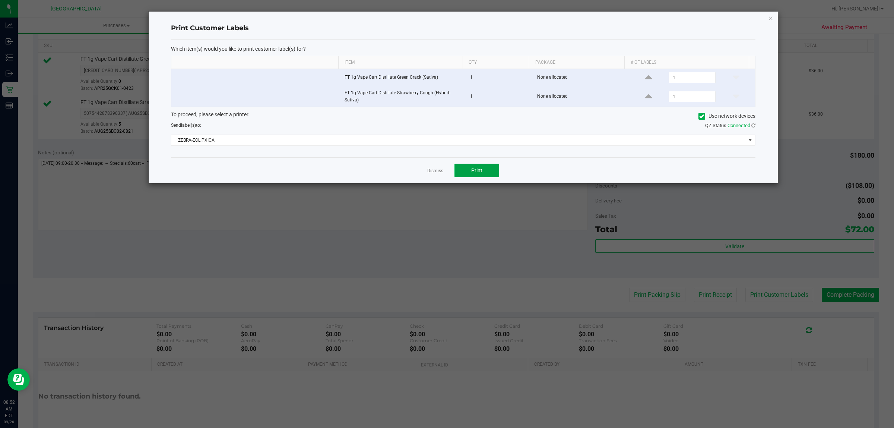
click at [476, 171] on span "Print" at bounding box center [476, 170] width 11 height 6
click at [438, 172] on link "Dismiss" at bounding box center [435, 171] width 16 height 6
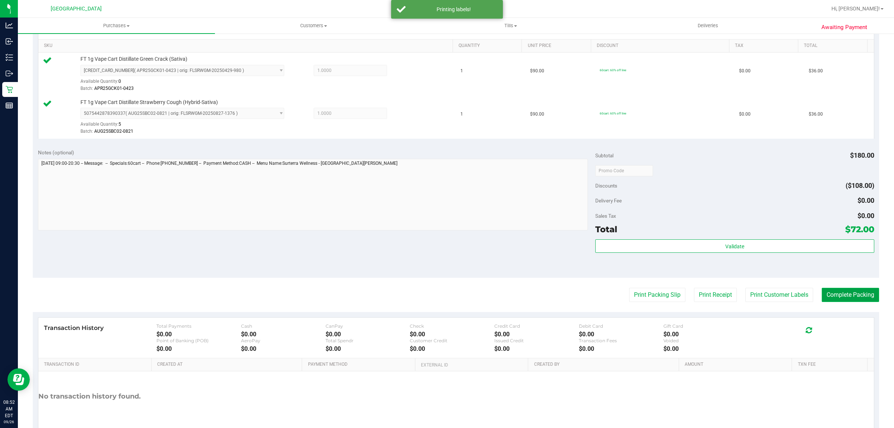
click at [835, 299] on button "Complete Packing" at bounding box center [850, 295] width 57 height 14
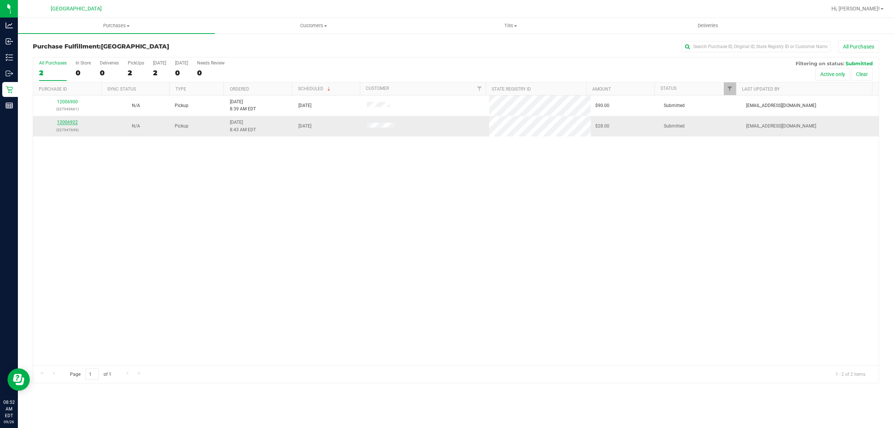
click at [62, 124] on link "12006922" at bounding box center [67, 122] width 21 height 5
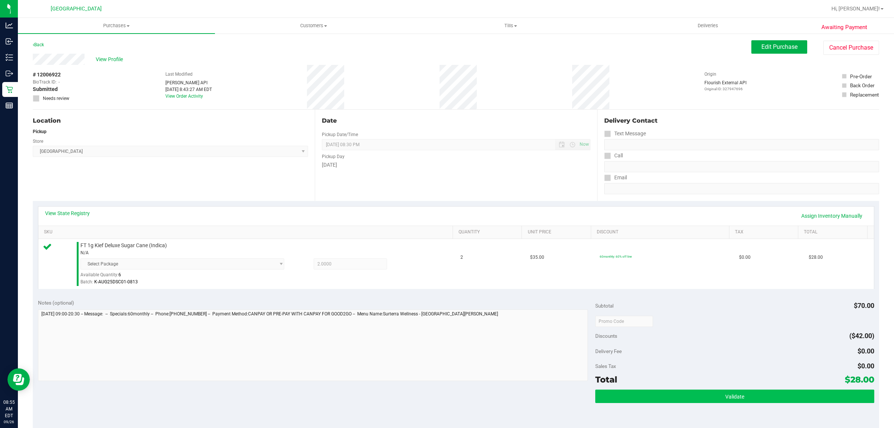
scroll to position [188, 0]
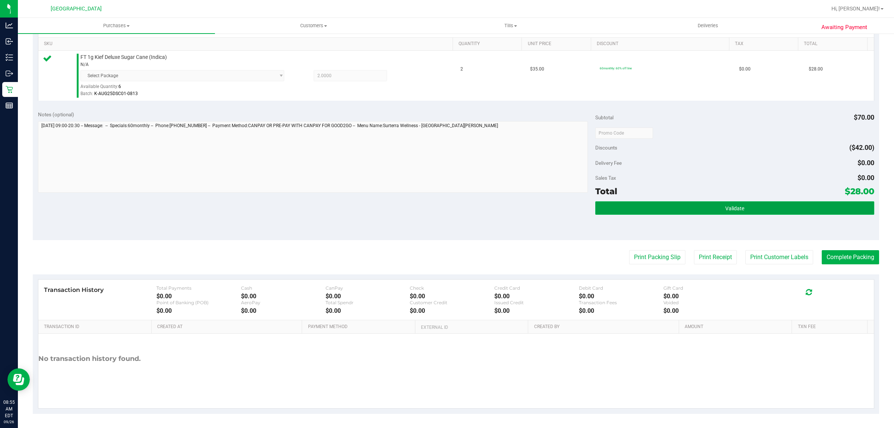
click at [696, 210] on button "Validate" at bounding box center [734, 207] width 279 height 13
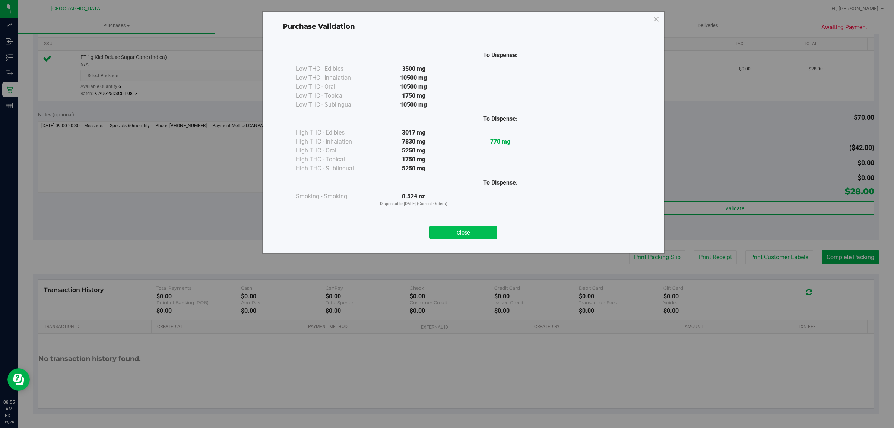
click at [484, 230] on button "Close" at bounding box center [464, 231] width 68 height 13
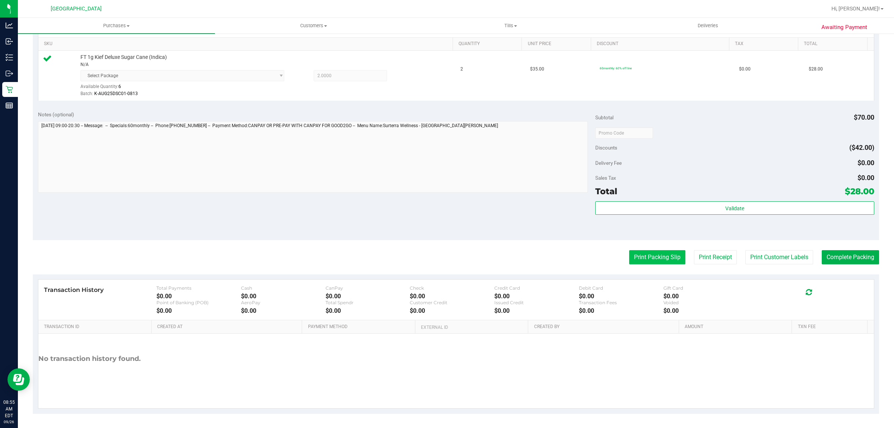
click at [639, 260] on button "Print Packing Slip" at bounding box center [657, 257] width 56 height 14
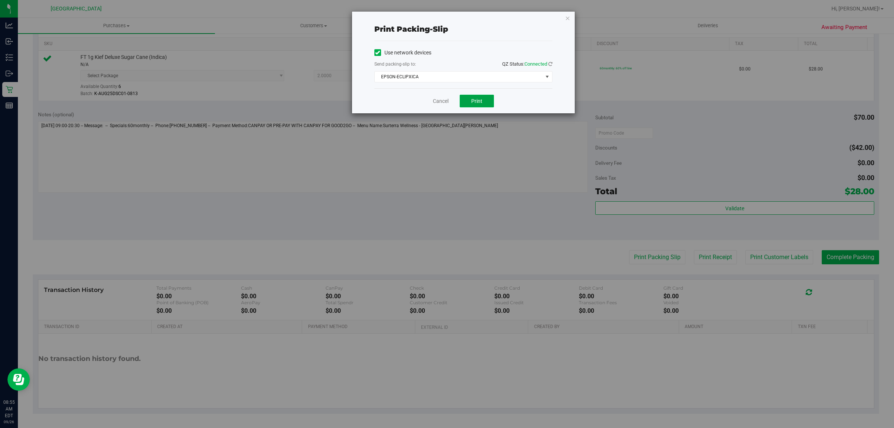
click at [488, 107] on button "Print" at bounding box center [477, 101] width 34 height 13
click at [439, 102] on link "Cancel" at bounding box center [441, 101] width 16 height 8
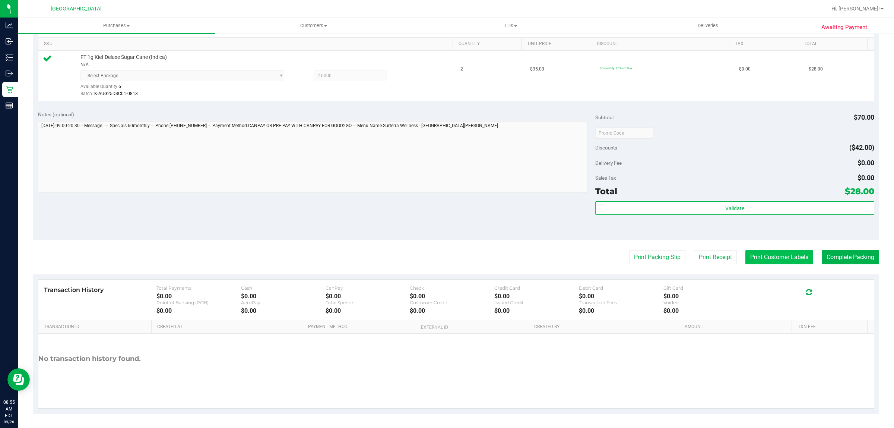
click at [765, 254] on button "Print Customer Labels" at bounding box center [779, 257] width 68 height 14
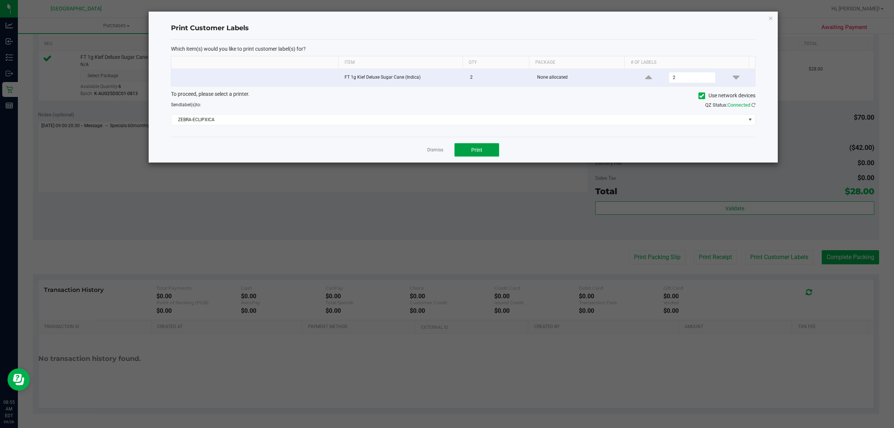
click at [494, 148] on button "Print" at bounding box center [477, 149] width 45 height 13
click at [443, 151] on link "Dismiss" at bounding box center [435, 150] width 16 height 6
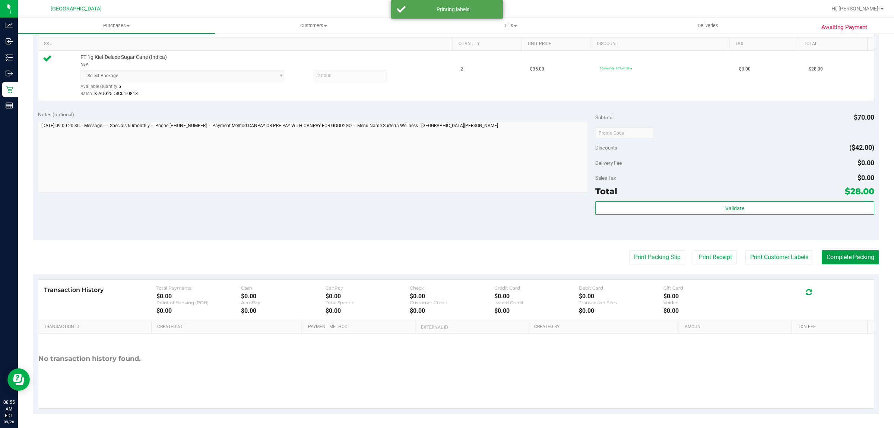
click at [852, 260] on button "Complete Packing" at bounding box center [850, 257] width 57 height 14
